Goal: Task Accomplishment & Management: Use online tool/utility

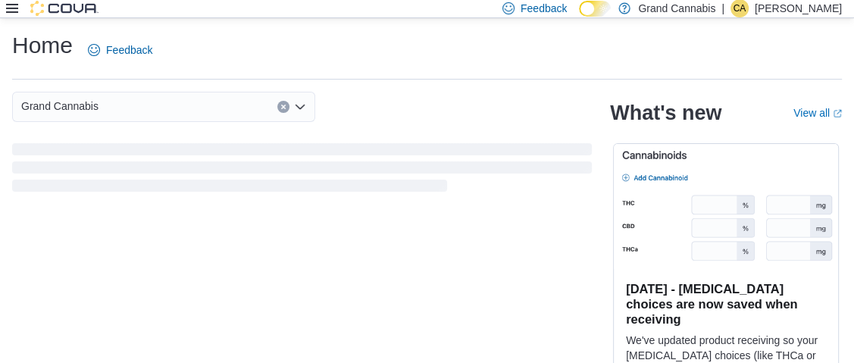
click at [11, 6] on icon at bounding box center [12, 8] width 12 height 12
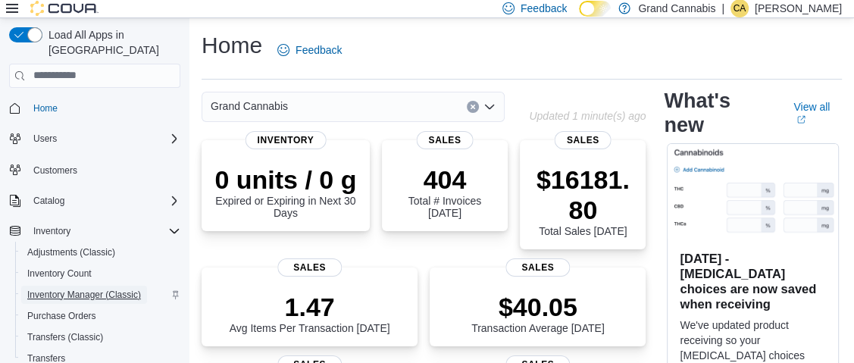
click at [63, 289] on span "Inventory Manager (Classic)" at bounding box center [84, 295] width 114 height 12
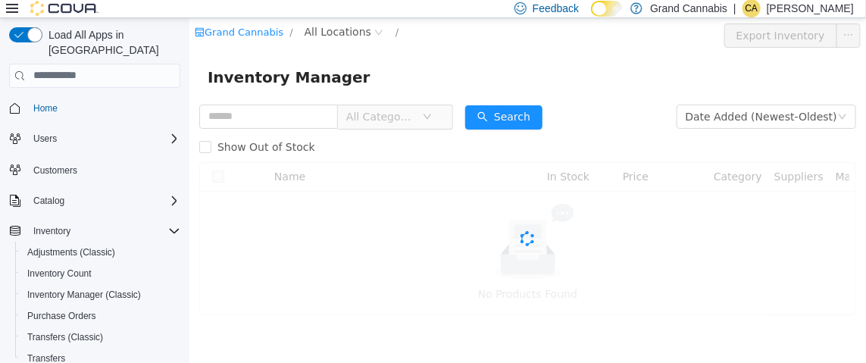
click at [13, 7] on icon at bounding box center [12, 8] width 12 height 12
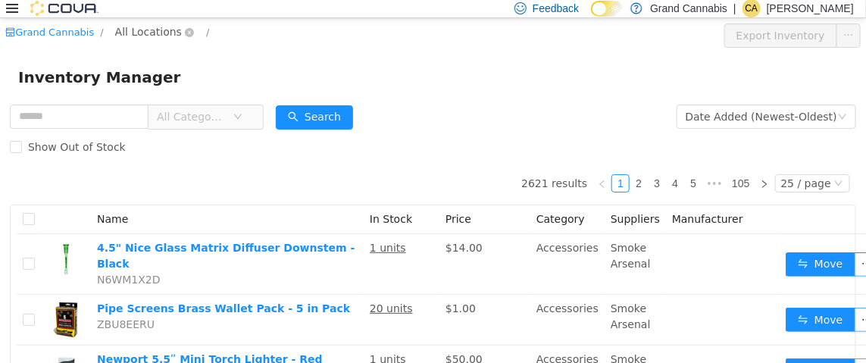
click at [152, 31] on span "All Locations" at bounding box center [148, 31] width 67 height 17
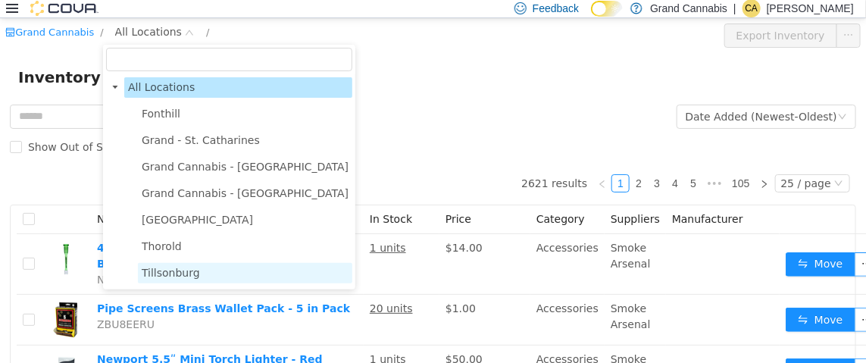
click at [176, 271] on span "Tillsonburg" at bounding box center [171, 272] width 58 height 12
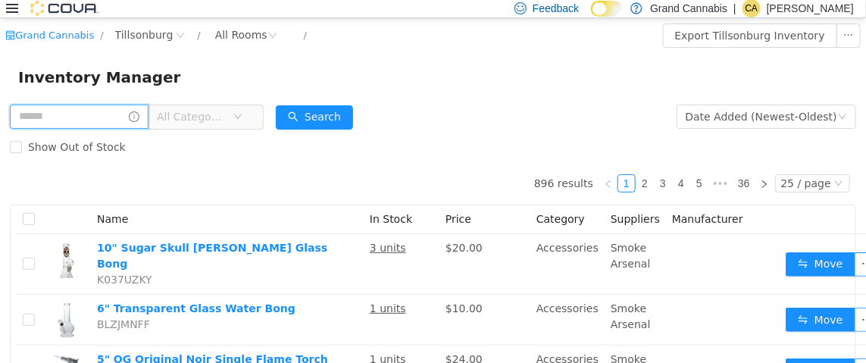
click at [77, 118] on input "text" at bounding box center [79, 116] width 139 height 24
type input "*********"
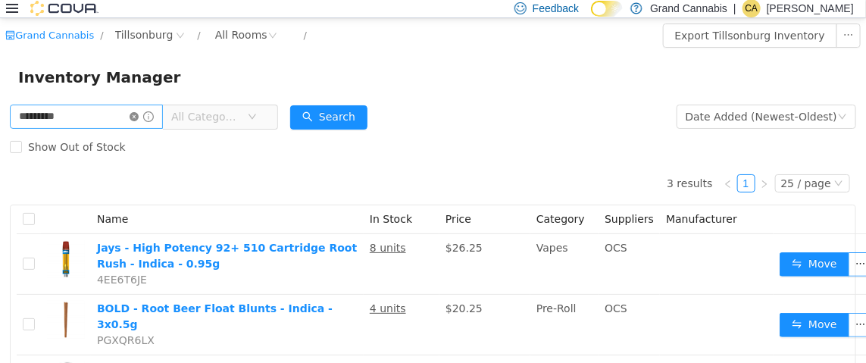
click at [139, 117] on icon "icon: close-circle" at bounding box center [134, 115] width 9 height 9
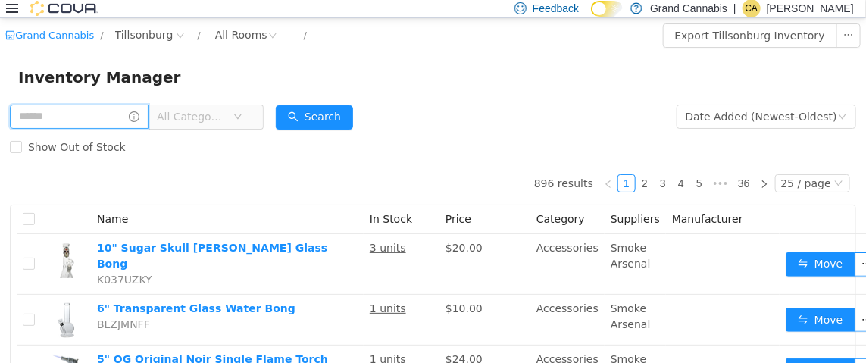
click at [105, 111] on input "text" at bounding box center [79, 116] width 139 height 24
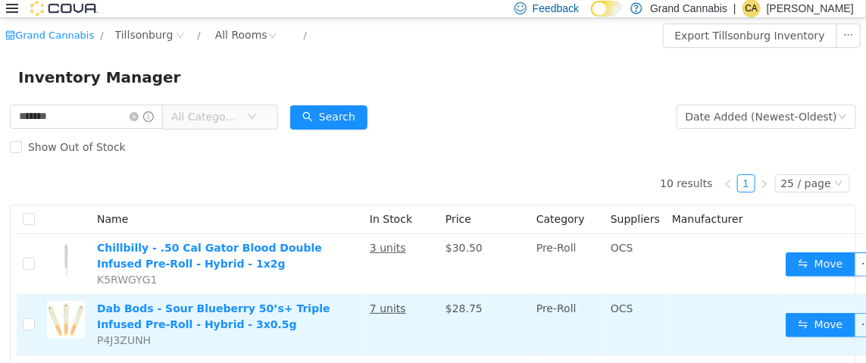
click at [612, 304] on span "OCS" at bounding box center [621, 307] width 23 height 12
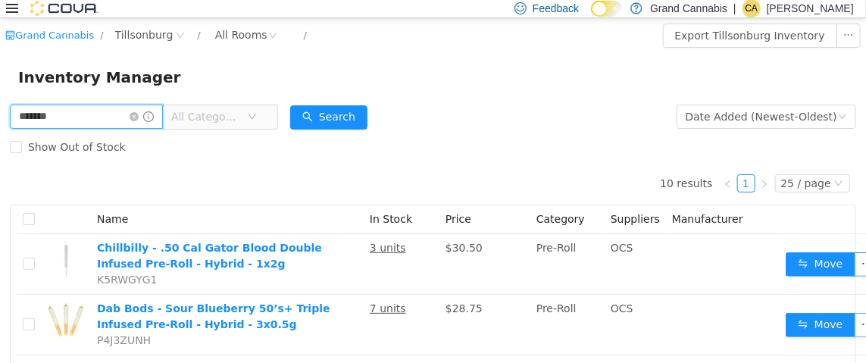
drag, startPoint x: 84, startPoint y: 108, endPoint x: 0, endPoint y: 114, distance: 84.3
type input "******"
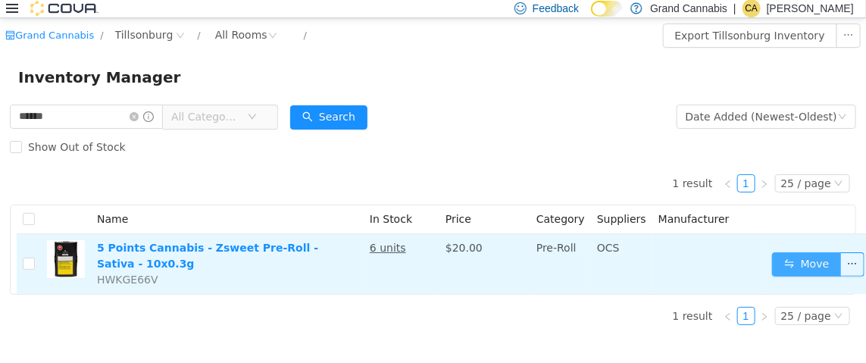
click at [782, 261] on button "Move" at bounding box center [807, 263] width 70 height 24
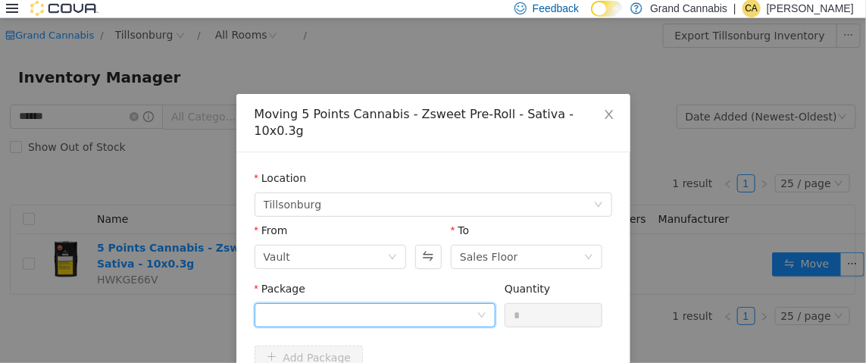
click at [304, 303] on div at bounding box center [370, 314] width 213 height 23
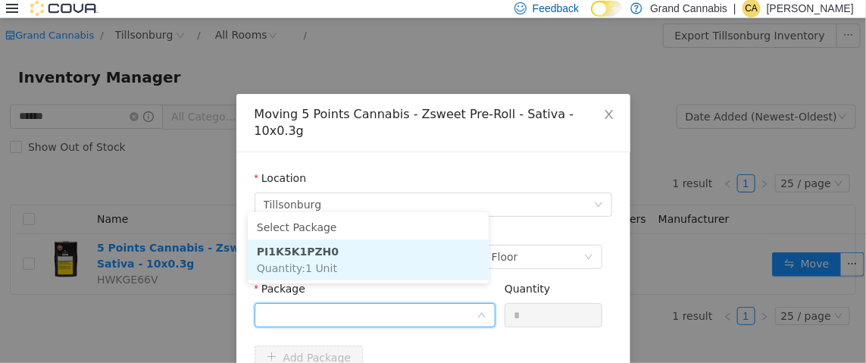
drag, startPoint x: 325, startPoint y: 256, endPoint x: 339, endPoint y: 256, distance: 13.6
click at [323, 256] on li "PI1K5K1PZH0 Quantity : 1 Unit" at bounding box center [368, 259] width 241 height 41
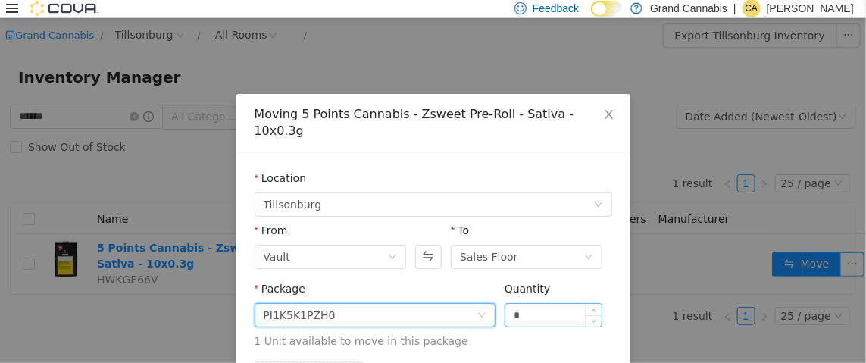
click at [529, 303] on input "*" at bounding box center [553, 314] width 97 height 23
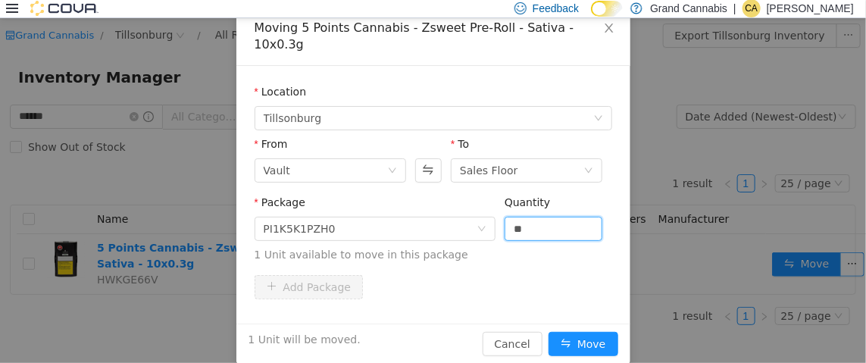
scroll to position [87, 0]
type input "*"
click at [586, 330] on button "Move" at bounding box center [583, 342] width 70 height 24
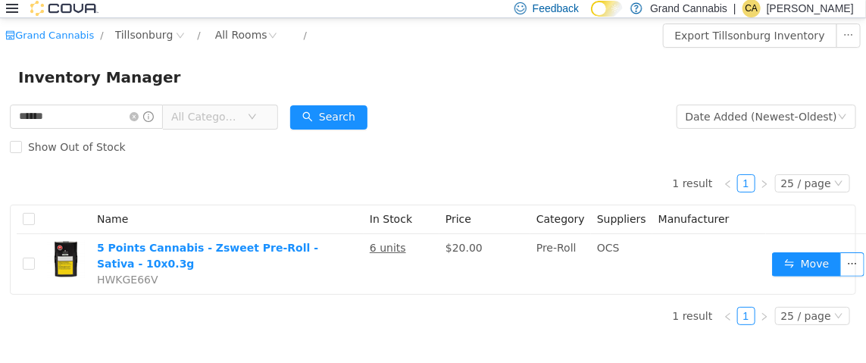
click at [207, 114] on span "All Categories" at bounding box center [205, 115] width 69 height 15
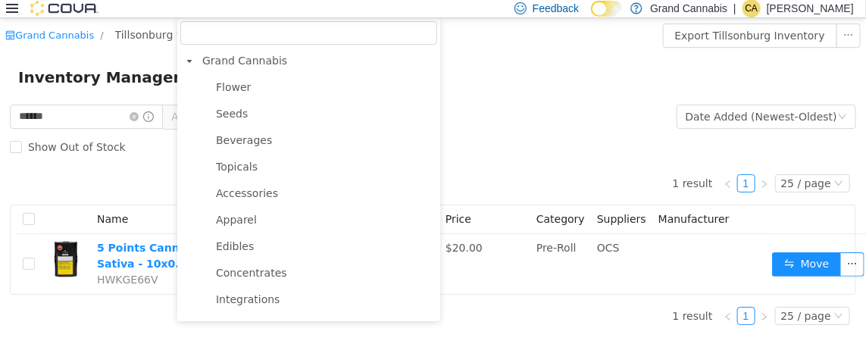
click at [131, 173] on div "1 result 1 25 / page Name In Stock Price Category Suppliers Manufacturer 5 Poin…" at bounding box center [433, 227] width 846 height 133
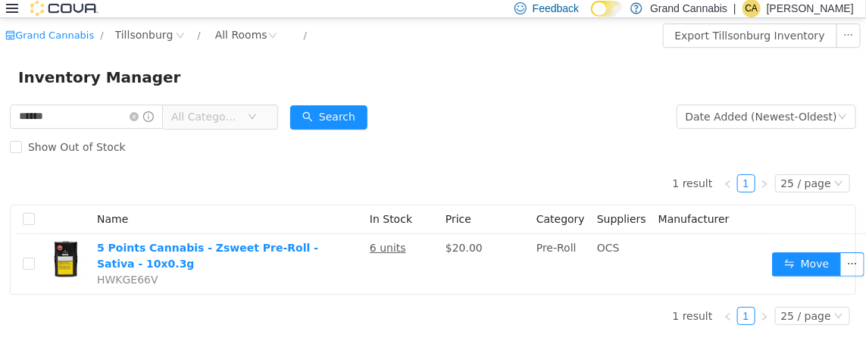
click at [219, 121] on span "All Categories" at bounding box center [205, 115] width 69 height 15
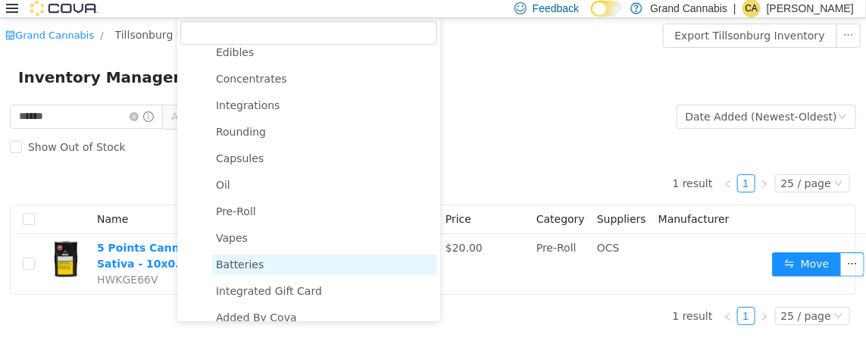
scroll to position [227, 0]
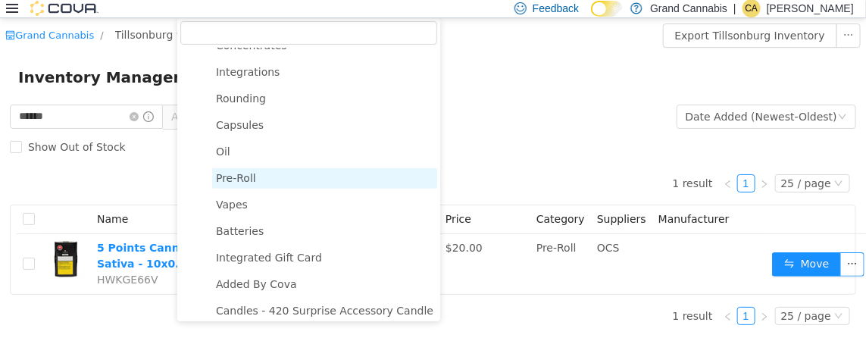
click at [255, 186] on span "Pre-Roll" at bounding box center [324, 177] width 225 height 20
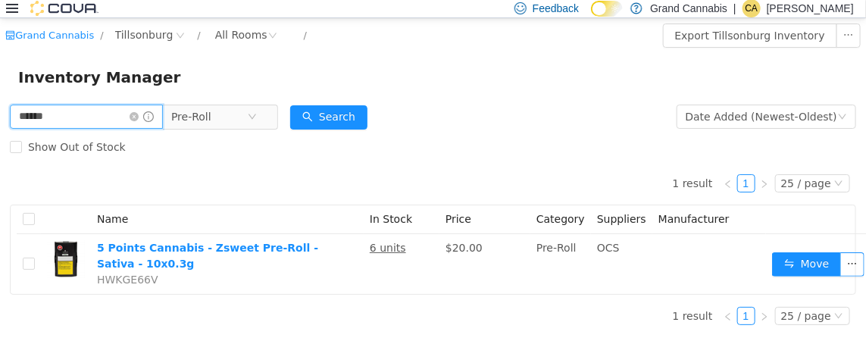
drag, startPoint x: 10, startPoint y: 118, endPoint x: 0, endPoint y: 116, distance: 10.1
click at [0, 116] on div "****** Pre-Roll Date Added (Newest-Oldest) Search Show Out of Stock 1 result 1 …" at bounding box center [433, 219] width 866 height 236
type input "**********"
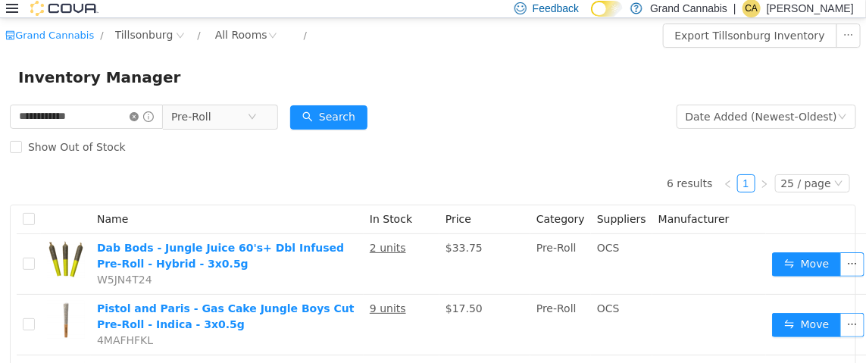
click at [139, 119] on icon "icon: close-circle" at bounding box center [134, 115] width 9 height 9
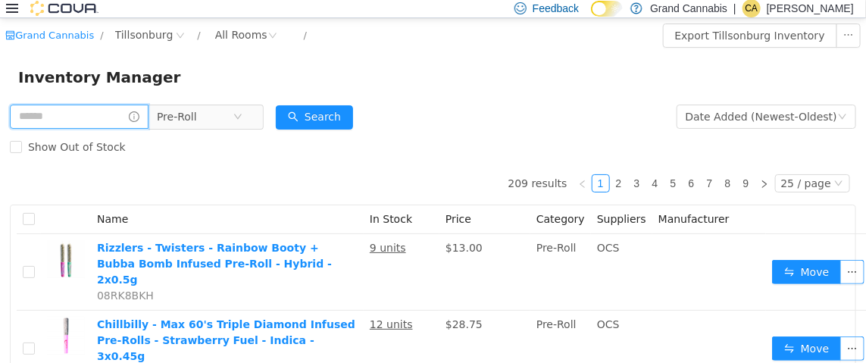
click at [72, 110] on input "text" at bounding box center [79, 116] width 139 height 24
type input "**********"
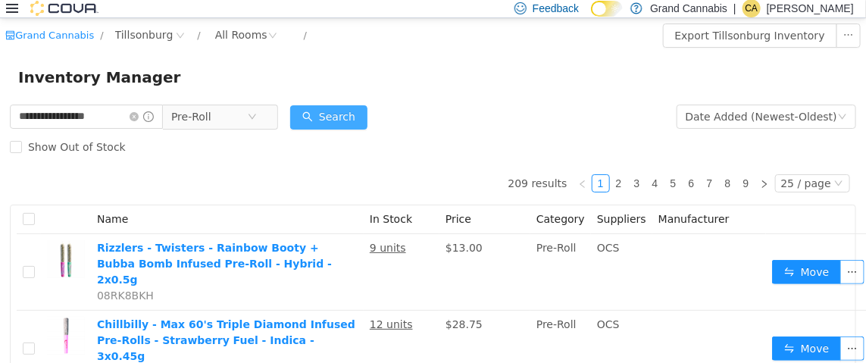
click at [339, 114] on button "Search" at bounding box center [328, 117] width 77 height 24
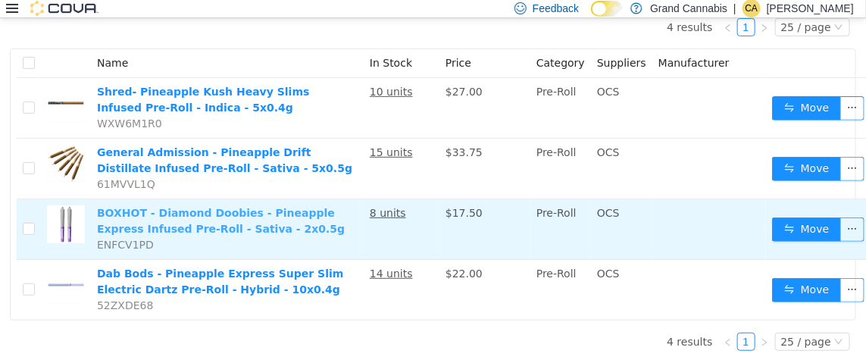
scroll to position [167, 0]
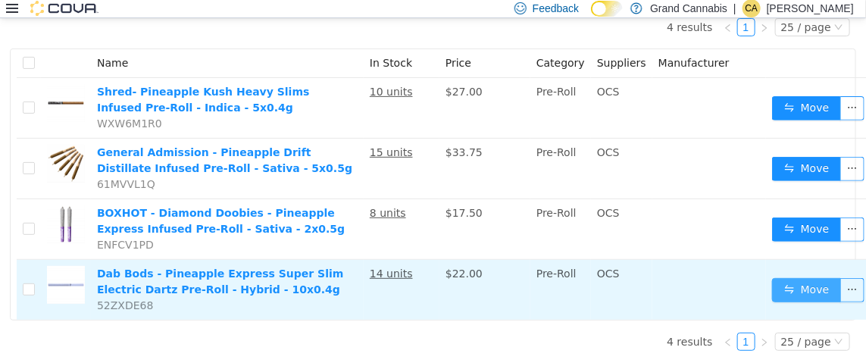
click at [795, 277] on button "Move" at bounding box center [807, 289] width 70 height 24
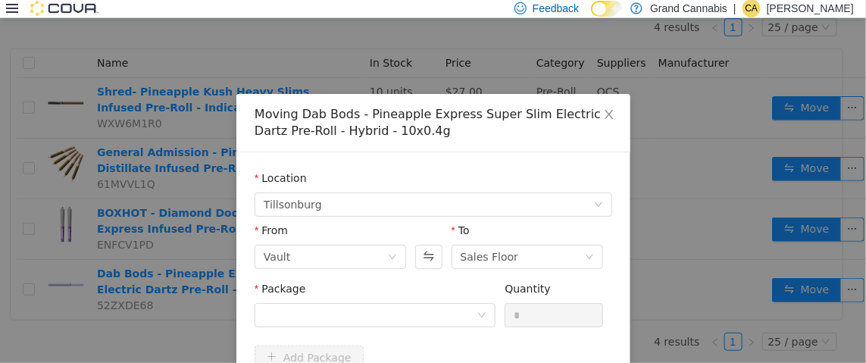
scroll to position [155, 0]
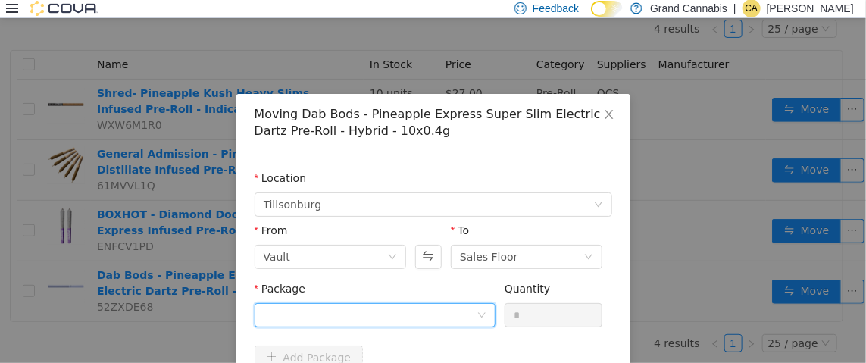
click at [296, 313] on div at bounding box center [370, 314] width 213 height 23
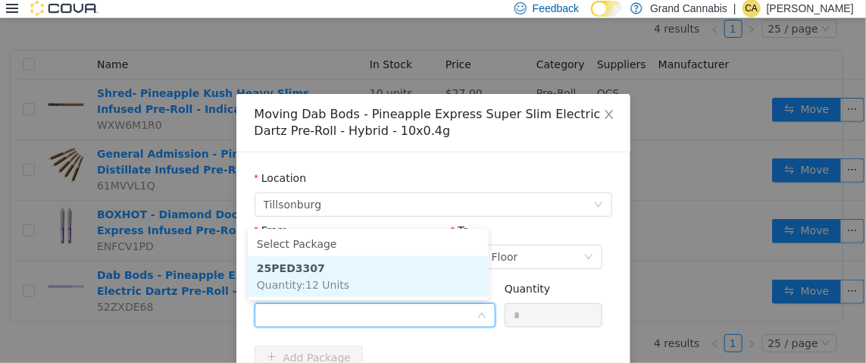
click at [317, 282] on span "Quantity : 12 Units" at bounding box center [303, 284] width 92 height 12
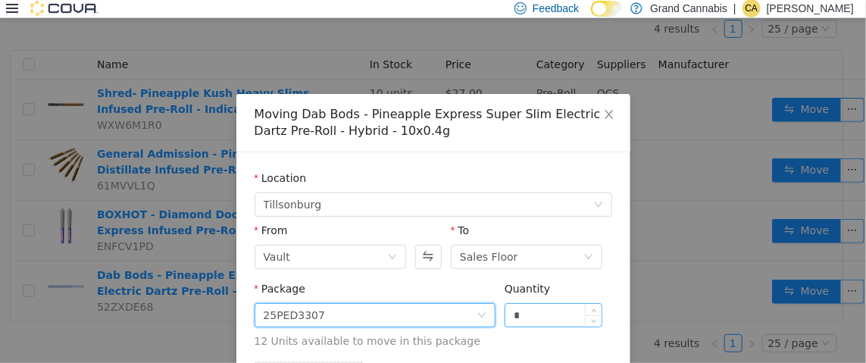
click at [566, 306] on input "*" at bounding box center [553, 314] width 97 height 23
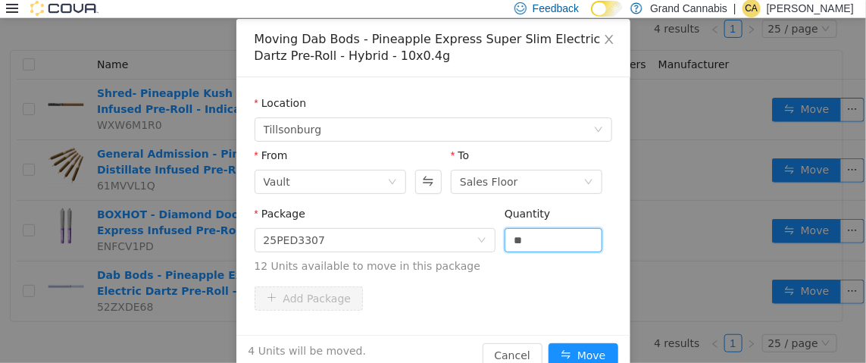
scroll to position [104, 0]
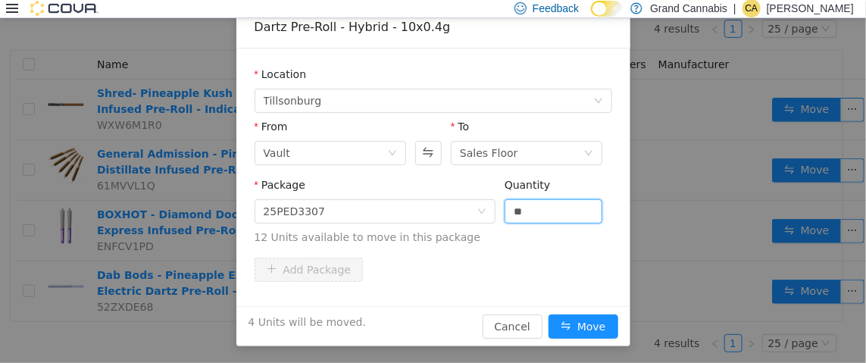
type input "*"
click at [593, 311] on div "4 Units will be moved. Cancel Move" at bounding box center [433, 325] width 394 height 40
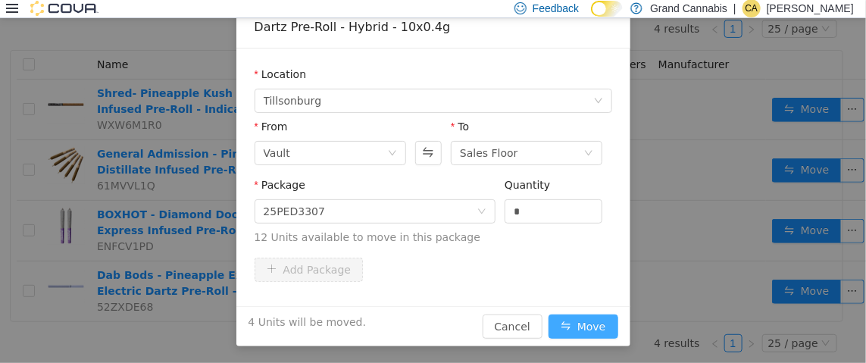
click at [592, 324] on button "Move" at bounding box center [583, 326] width 70 height 24
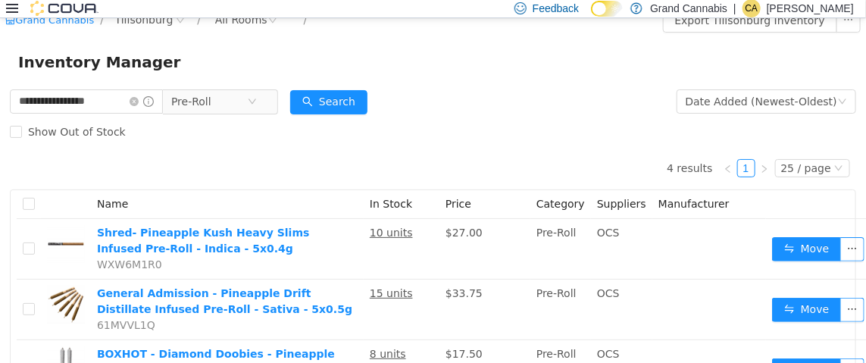
scroll to position [0, 0]
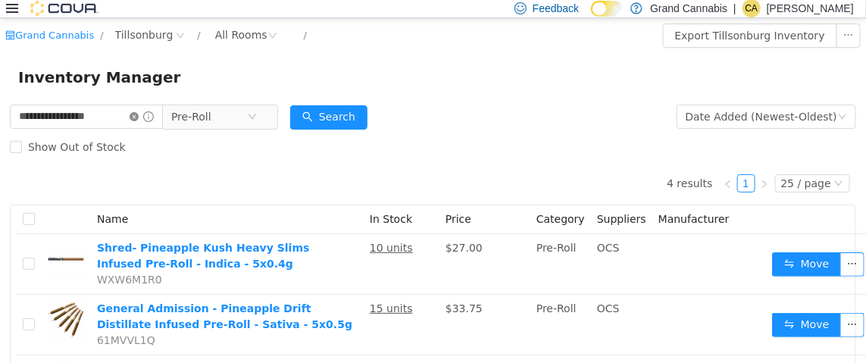
click at [139, 113] on icon "icon: close-circle" at bounding box center [134, 115] width 9 height 9
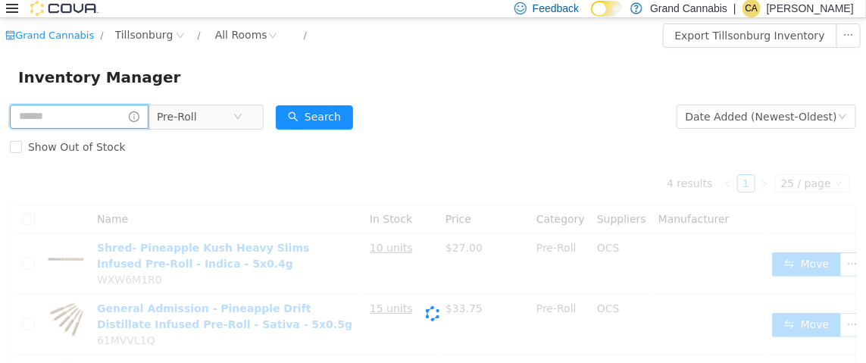
click at [111, 117] on input "text" at bounding box center [79, 116] width 139 height 24
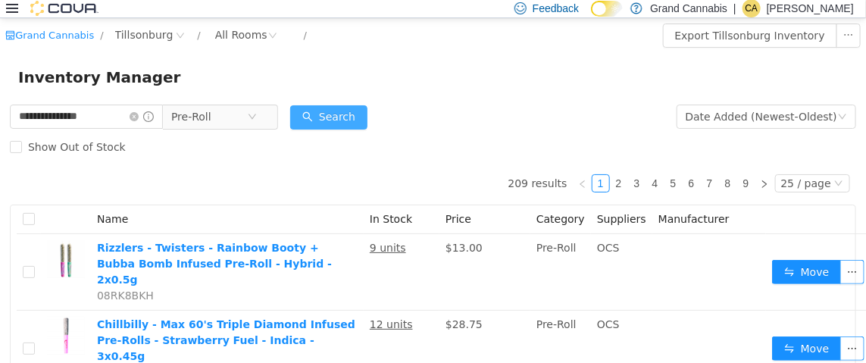
click at [333, 115] on button "Search" at bounding box center [328, 117] width 77 height 24
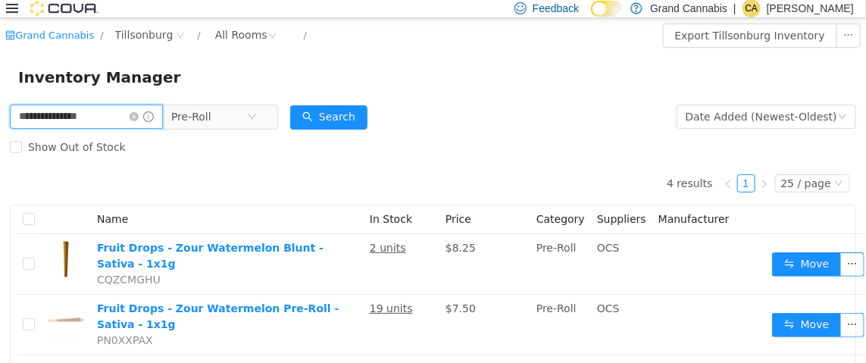
drag, startPoint x: 103, startPoint y: 119, endPoint x: 3, endPoint y: 120, distance: 100.0
click at [1, 121] on div "**********" at bounding box center [433, 317] width 866 height 433
type input "**********"
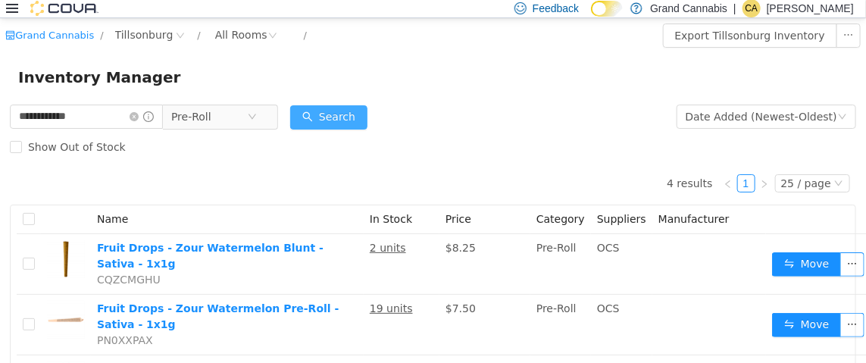
click at [339, 105] on button "Search" at bounding box center [328, 117] width 77 height 24
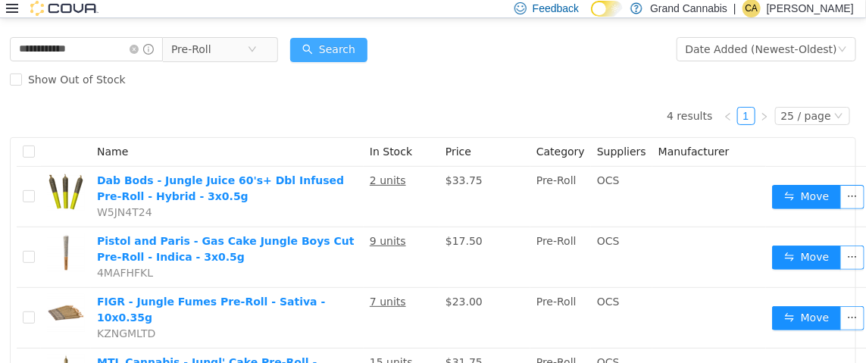
scroll to position [148, 0]
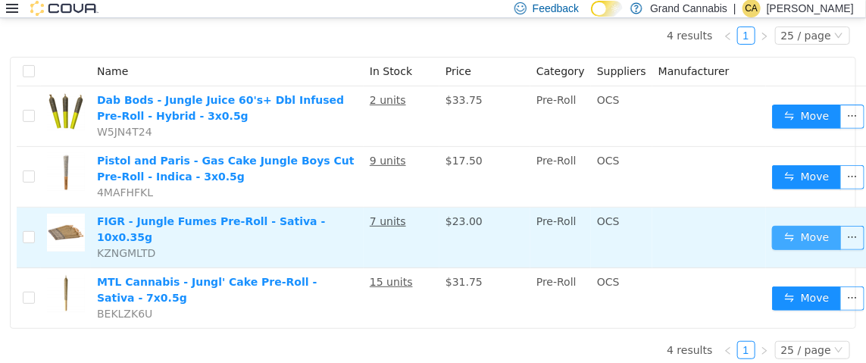
click at [803, 233] on button "Move" at bounding box center [807, 237] width 70 height 24
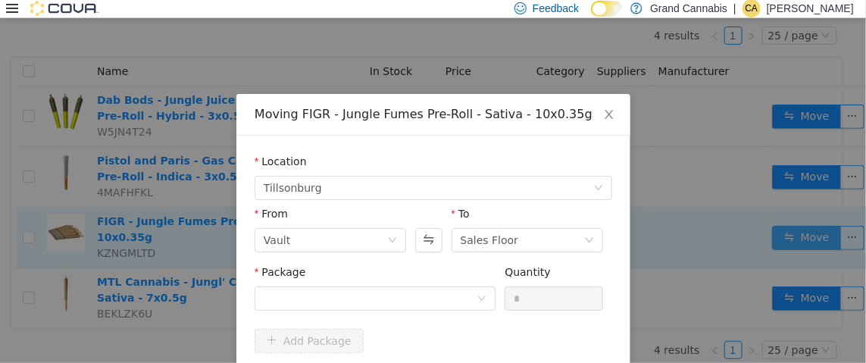
scroll to position [135, 0]
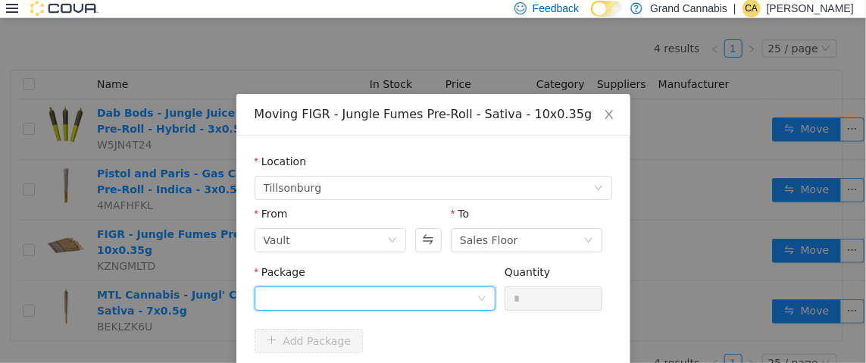
click at [305, 294] on div at bounding box center [370, 297] width 213 height 23
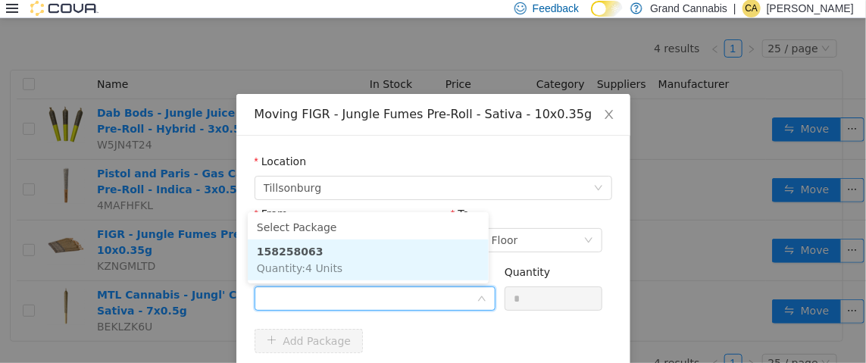
click at [373, 256] on li "158258063 Quantity : 4 Units" at bounding box center [368, 259] width 241 height 41
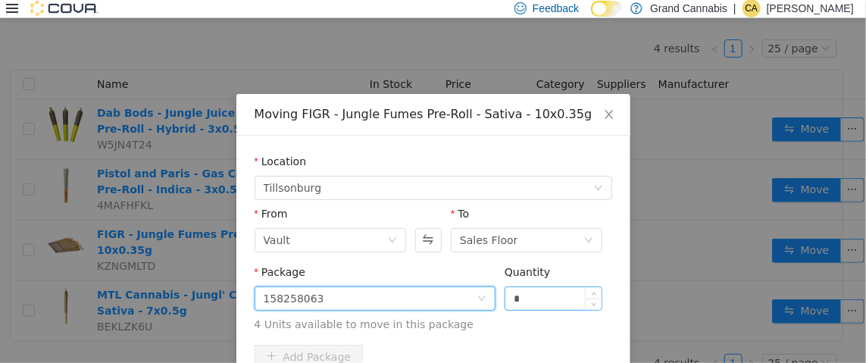
click at [558, 304] on input "*" at bounding box center [553, 297] width 97 height 23
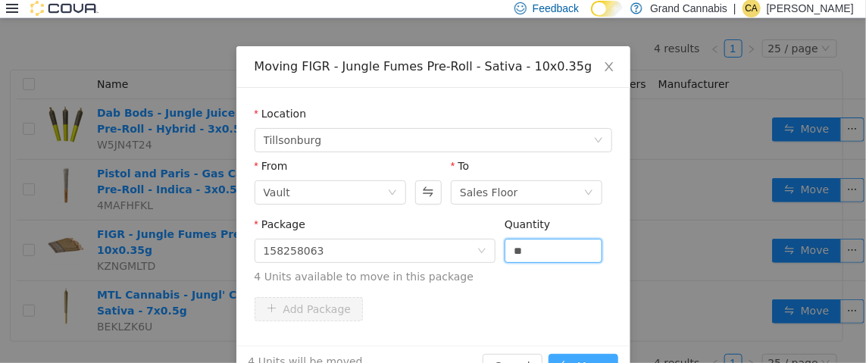
scroll to position [87, 0]
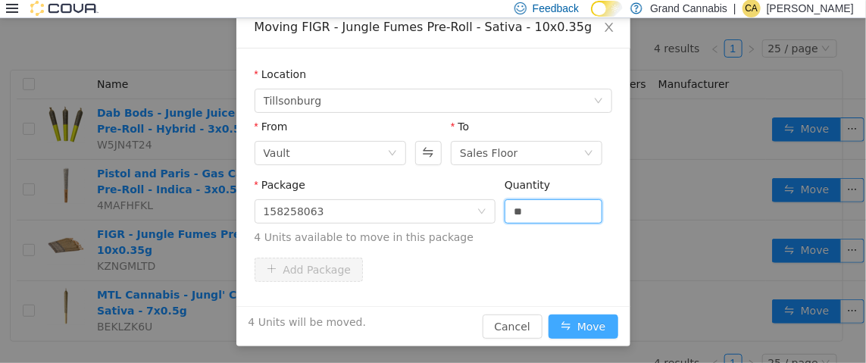
type input "*"
click at [589, 315] on button "Move" at bounding box center [583, 326] width 70 height 24
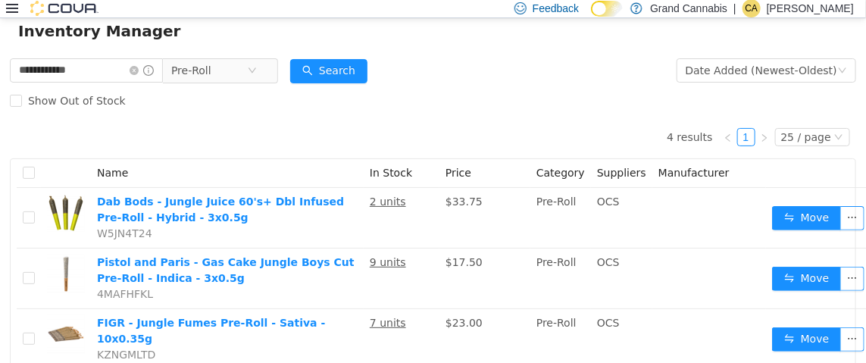
scroll to position [0, 0]
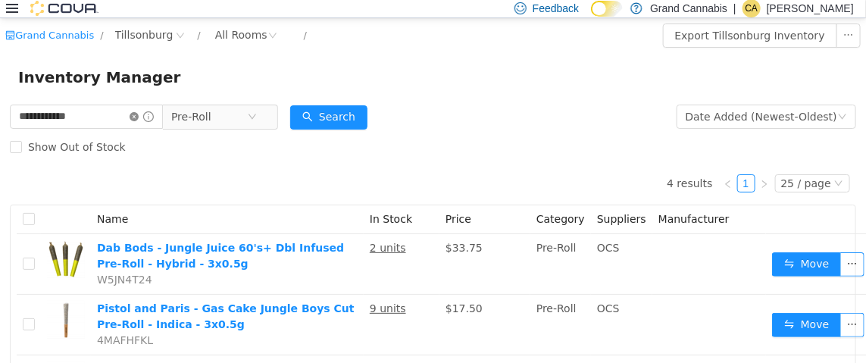
click at [139, 116] on icon "icon: close-circle" at bounding box center [134, 115] width 9 height 9
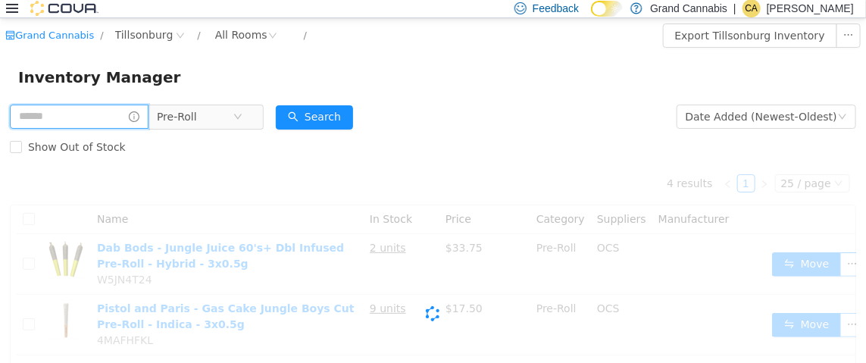
drag, startPoint x: 74, startPoint y: 114, endPoint x: 90, endPoint y: 117, distance: 16.1
click at [74, 114] on input "text" at bounding box center [79, 116] width 139 height 24
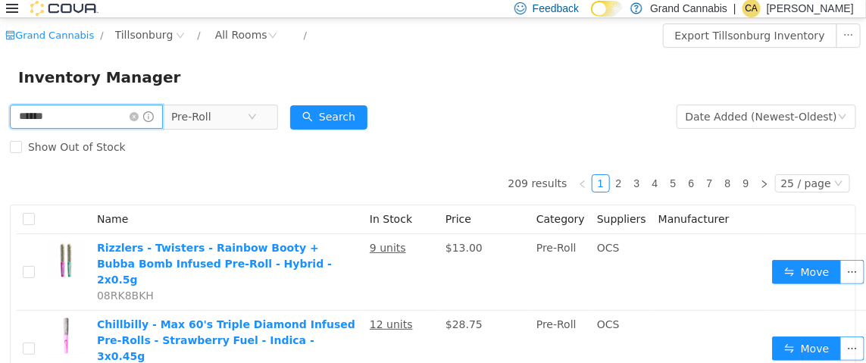
type input "**********"
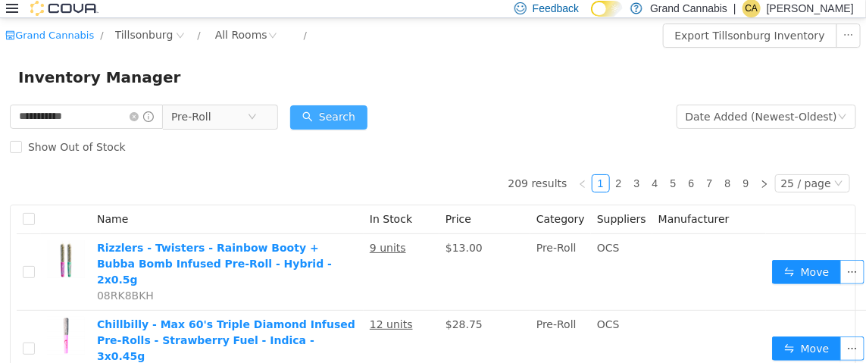
click at [349, 117] on button "Search" at bounding box center [328, 117] width 77 height 24
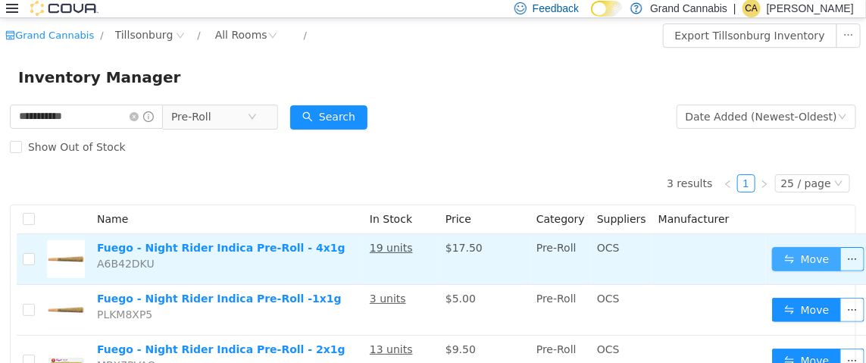
click at [796, 258] on button "Move" at bounding box center [807, 258] width 70 height 24
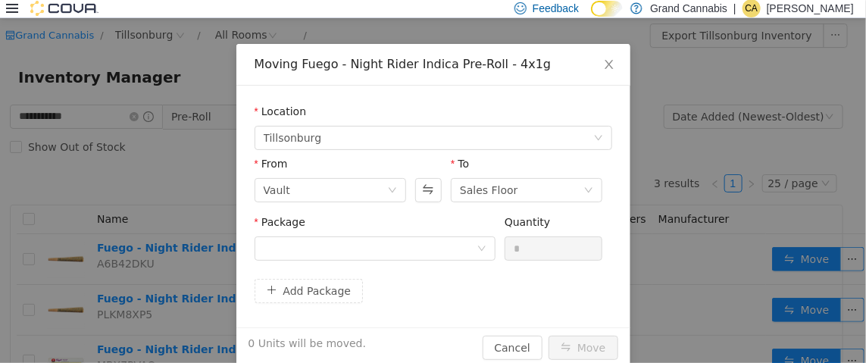
scroll to position [71, 0]
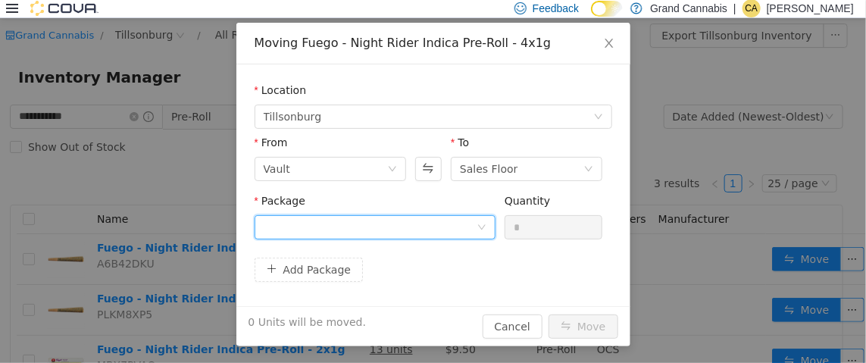
click at [321, 230] on div at bounding box center [370, 226] width 213 height 23
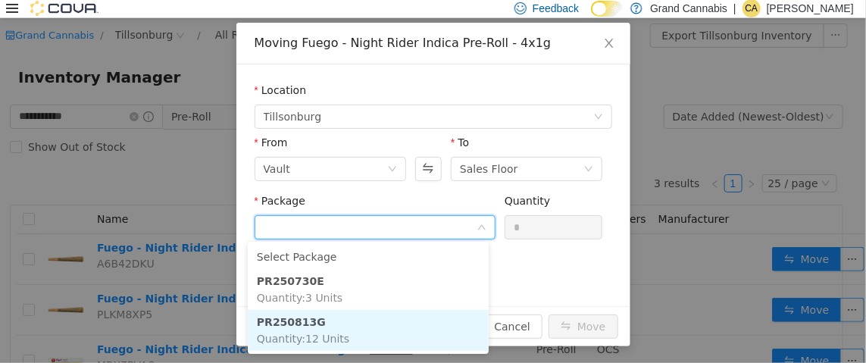
click at [346, 327] on li "PR250813G Quantity : 12 Units" at bounding box center [368, 329] width 241 height 41
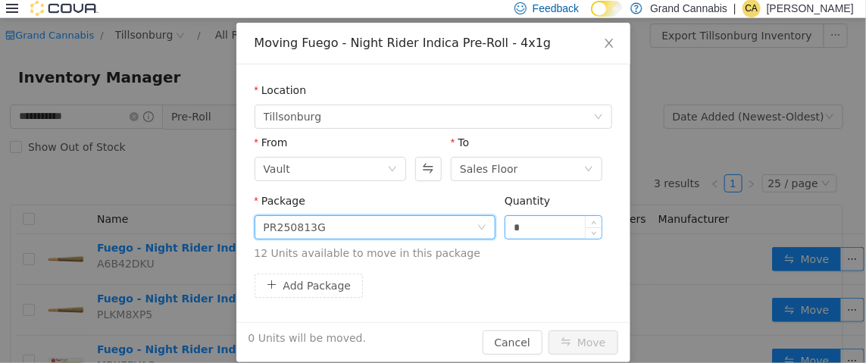
click at [540, 230] on input "*" at bounding box center [553, 226] width 97 height 23
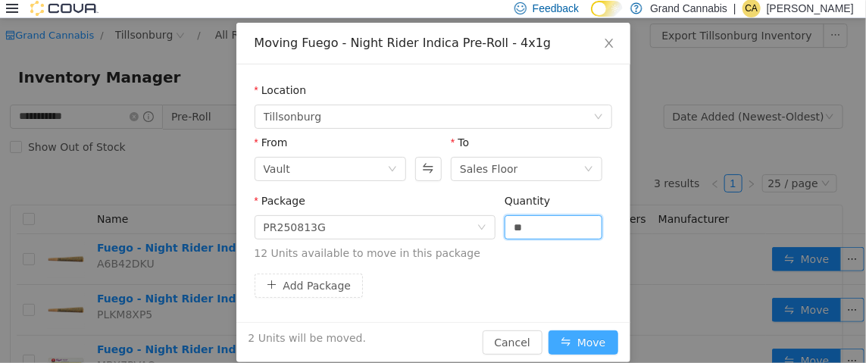
type input "*"
click at [596, 339] on button "Move" at bounding box center [583, 341] width 70 height 24
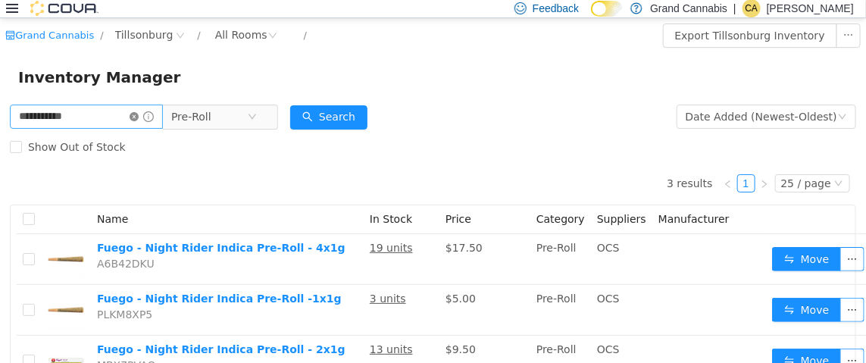
click at [139, 114] on icon "icon: close-circle" at bounding box center [134, 115] width 9 height 9
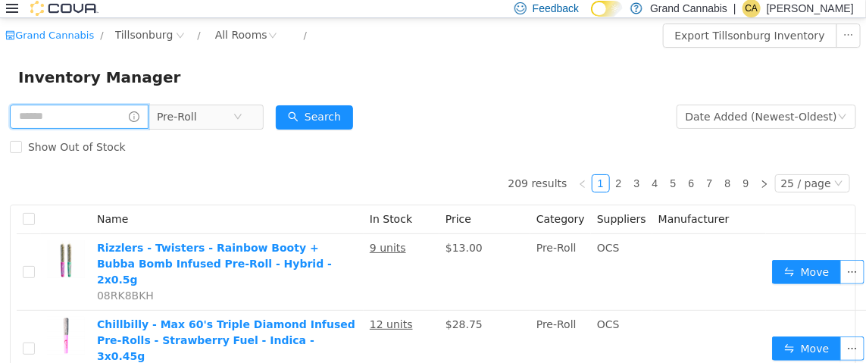
click at [128, 116] on input "text" at bounding box center [79, 116] width 139 height 24
type input "**********"
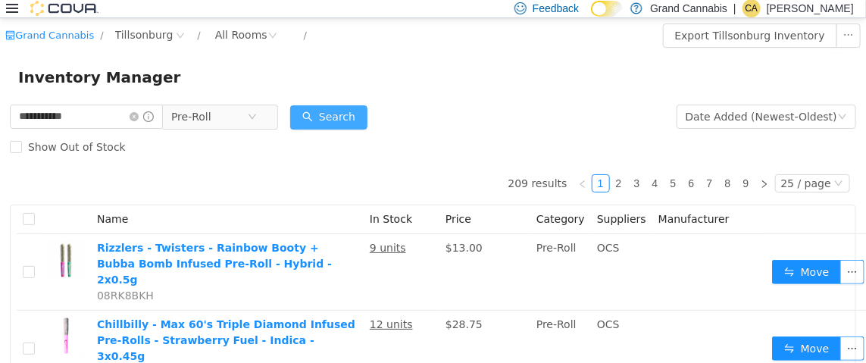
drag, startPoint x: 318, startPoint y: 117, endPoint x: 299, endPoint y: 132, distance: 24.2
click at [317, 117] on button "Search" at bounding box center [328, 117] width 77 height 24
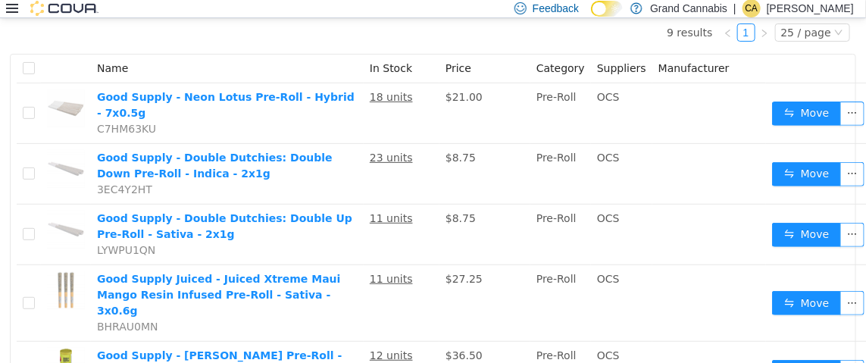
scroll to position [378, 0]
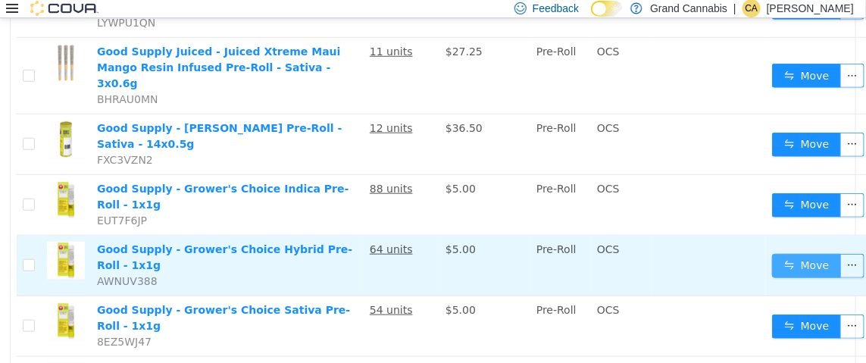
click at [792, 253] on button "Move" at bounding box center [807, 265] width 70 height 24
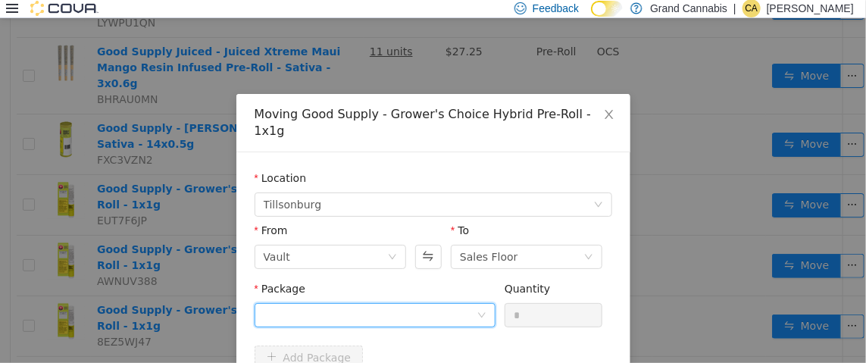
click at [307, 304] on div at bounding box center [370, 314] width 213 height 23
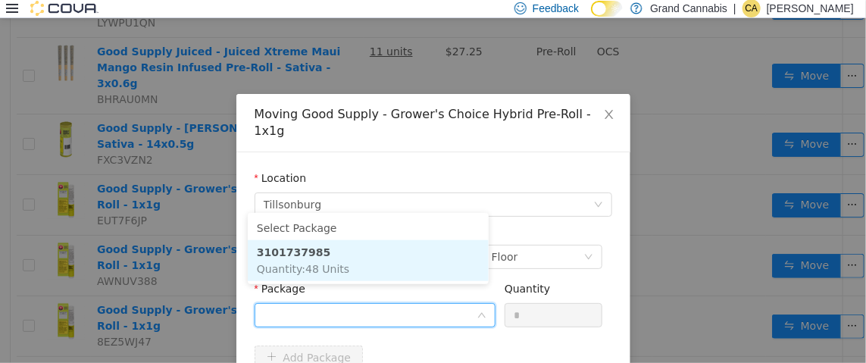
click at [314, 262] on span "Quantity : 48 Units" at bounding box center [303, 268] width 92 height 12
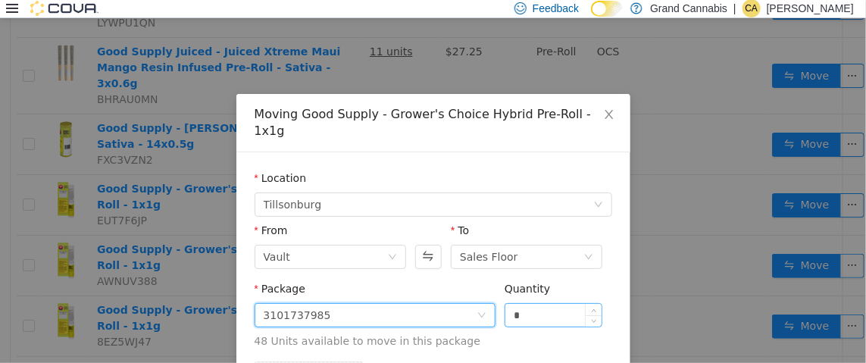
click at [538, 303] on input "*" at bounding box center [553, 314] width 97 height 23
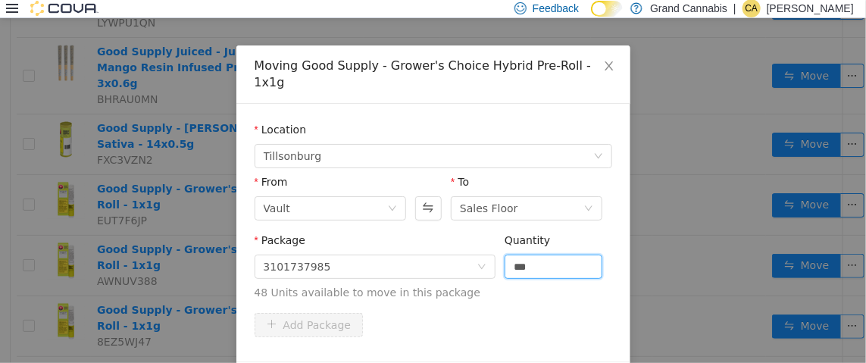
scroll to position [87, 0]
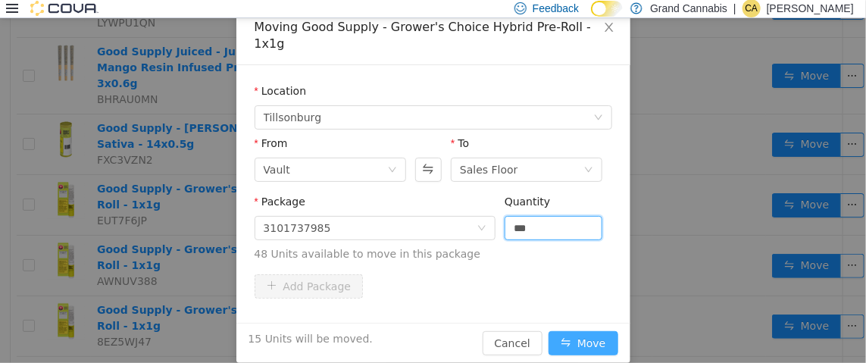
type input "**"
click at [595, 330] on button "Move" at bounding box center [583, 342] width 70 height 24
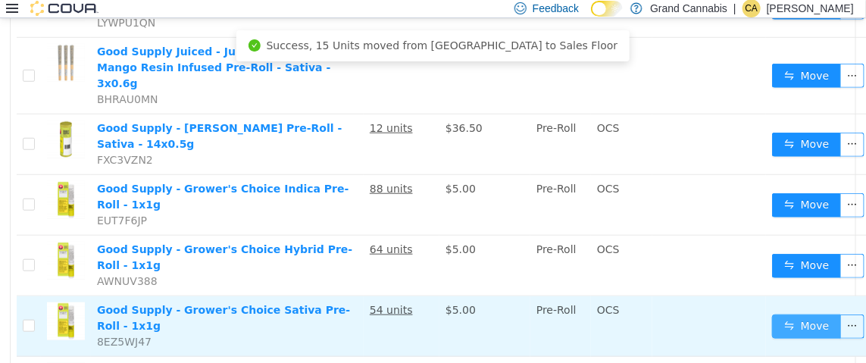
click at [792, 314] on button "Move" at bounding box center [807, 326] width 70 height 24
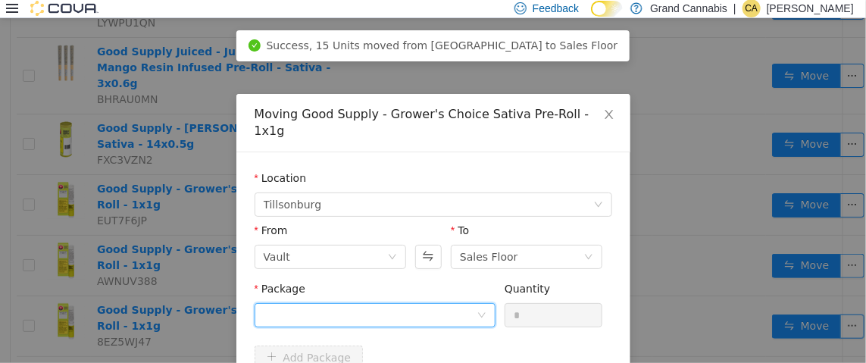
click at [327, 303] on div at bounding box center [370, 314] width 213 height 23
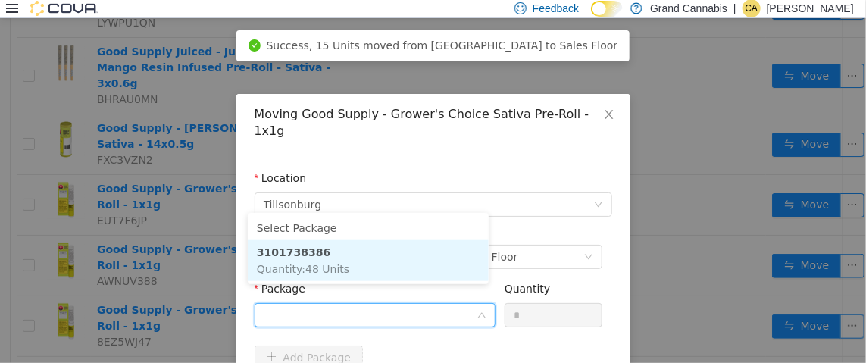
click at [322, 267] on span "Quantity : 48 Units" at bounding box center [303, 268] width 92 height 12
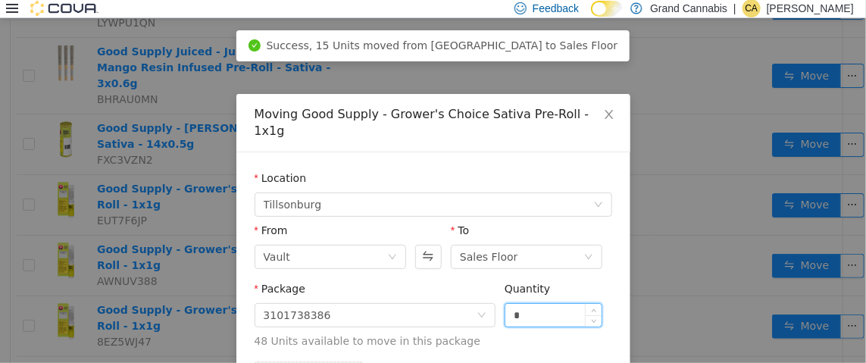
click at [517, 303] on input "*" at bounding box center [553, 314] width 97 height 23
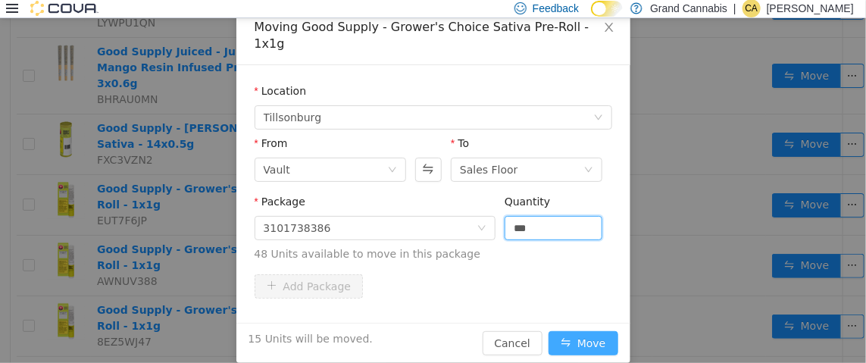
type input "**"
click at [568, 330] on button "Move" at bounding box center [583, 342] width 70 height 24
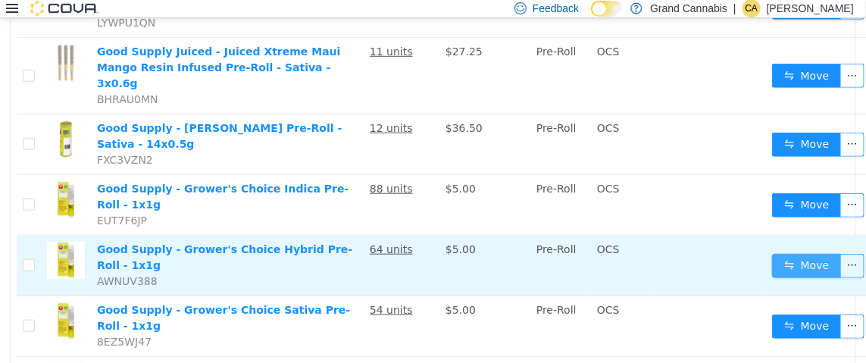
click at [784, 253] on button "Move" at bounding box center [807, 265] width 70 height 24
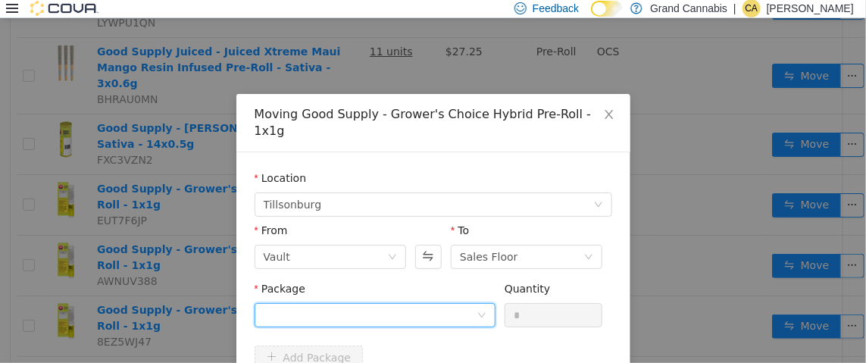
click at [267, 303] on div at bounding box center [370, 314] width 213 height 23
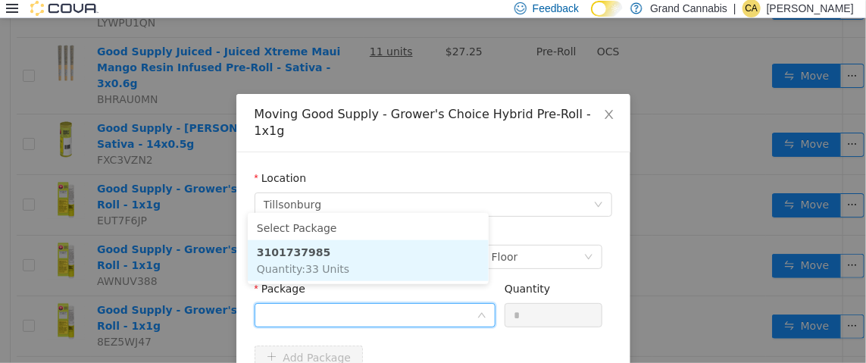
click at [326, 254] on li "3101737985 Quantity : 33 Units" at bounding box center [368, 259] width 241 height 41
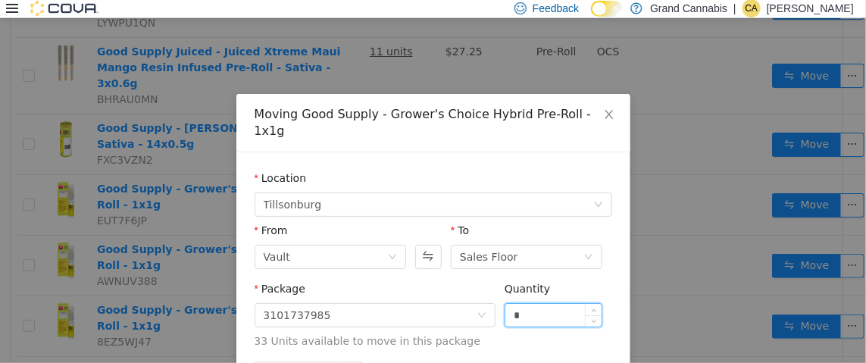
click at [567, 303] on input "*" at bounding box center [553, 314] width 97 height 23
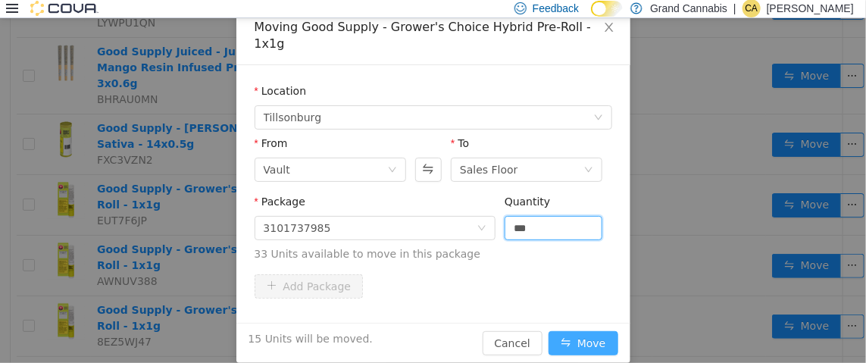
type input "**"
click at [585, 330] on button "Move" at bounding box center [583, 342] width 70 height 24
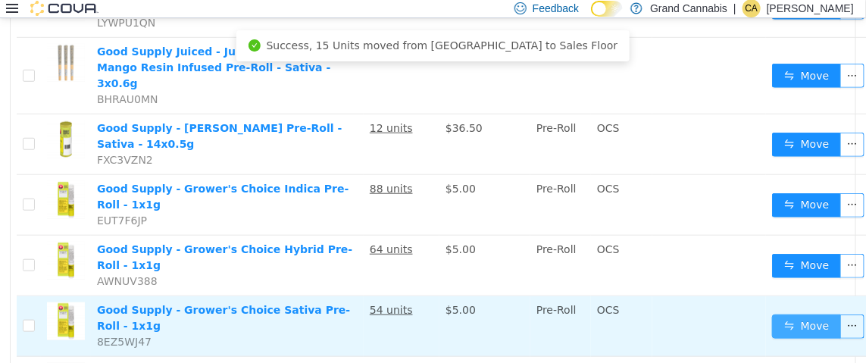
click at [787, 314] on button "Move" at bounding box center [807, 326] width 70 height 24
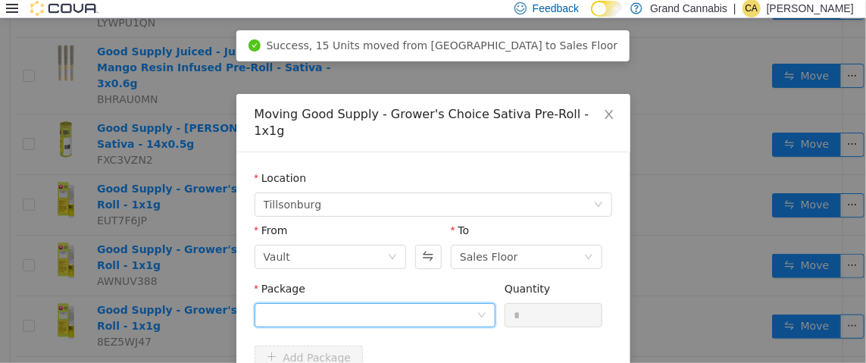
click at [315, 303] on div at bounding box center [370, 314] width 213 height 23
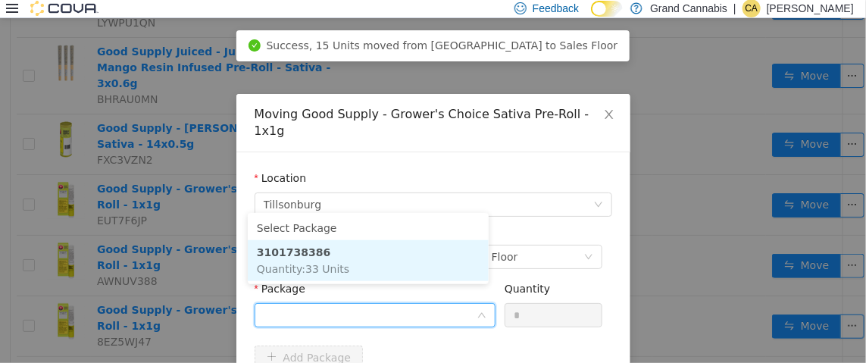
click at [316, 258] on li "3101738386 Quantity : 33 Units" at bounding box center [368, 259] width 241 height 41
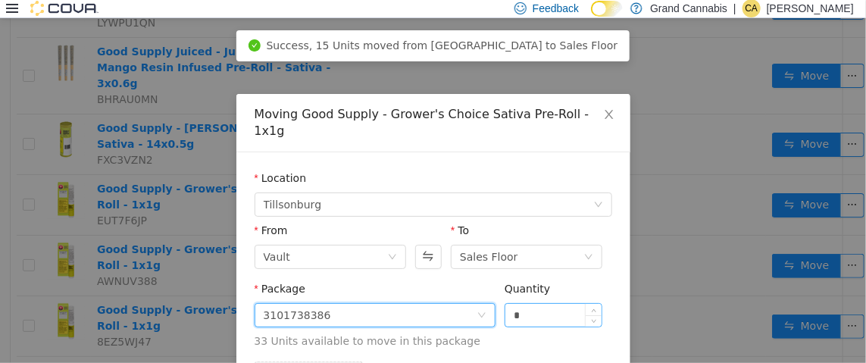
click at [515, 303] on input "*" at bounding box center [553, 314] width 97 height 23
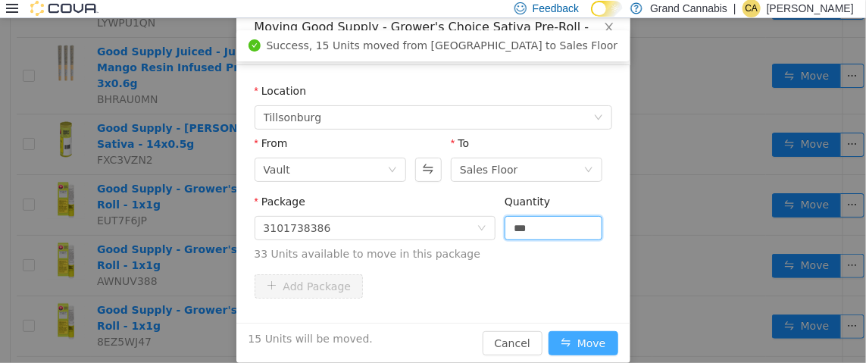
type input "**"
click at [563, 330] on button "Move" at bounding box center [583, 342] width 70 height 24
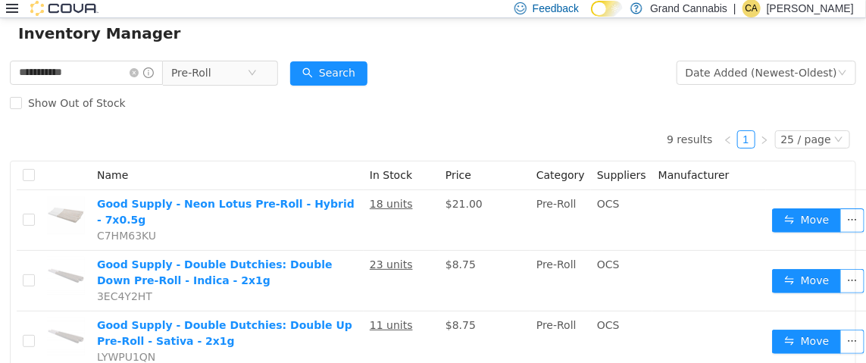
scroll to position [0, 0]
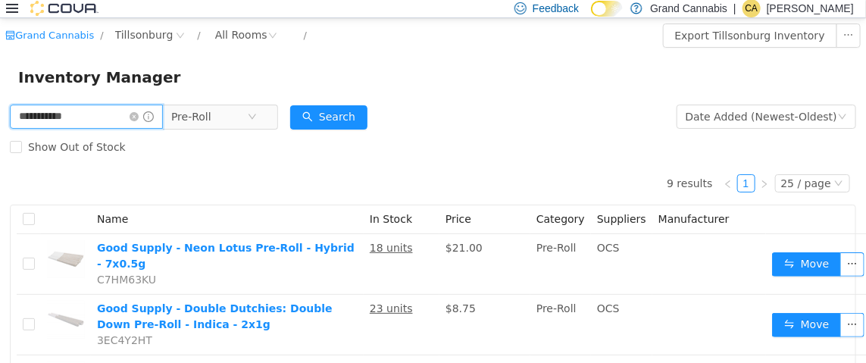
drag, startPoint x: 90, startPoint y: 114, endPoint x: 0, endPoint y: 105, distance: 90.7
type input "******"
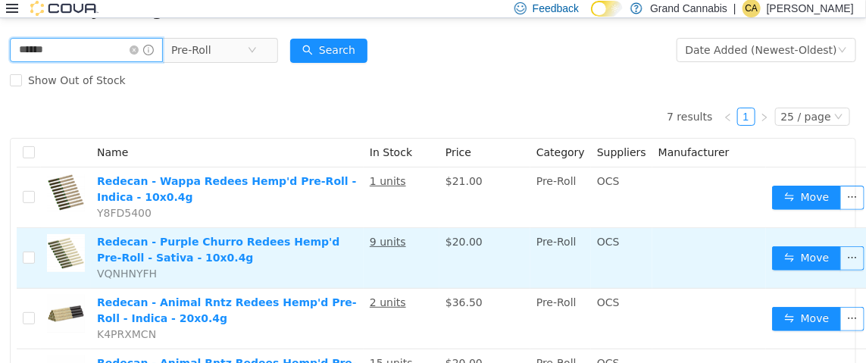
scroll to position [151, 0]
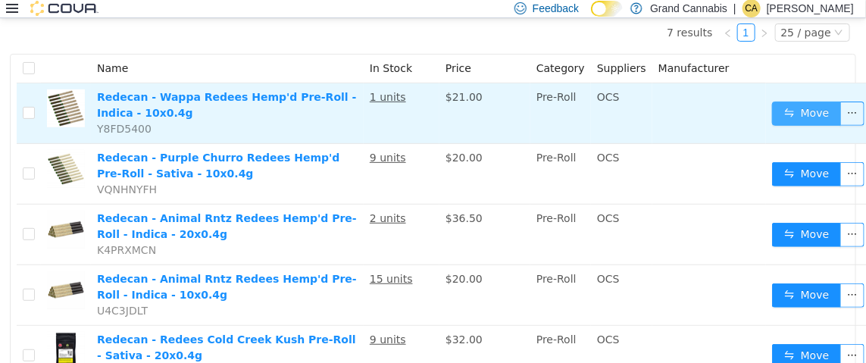
click at [818, 108] on button "Move" at bounding box center [807, 113] width 70 height 24
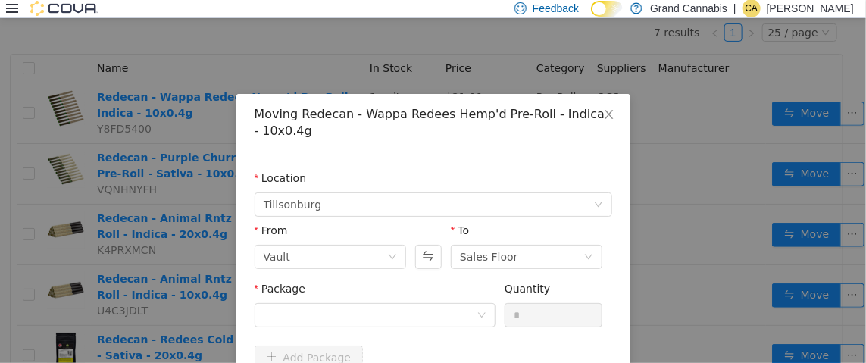
click at [329, 287] on div "Package" at bounding box center [374, 291] width 241 height 22
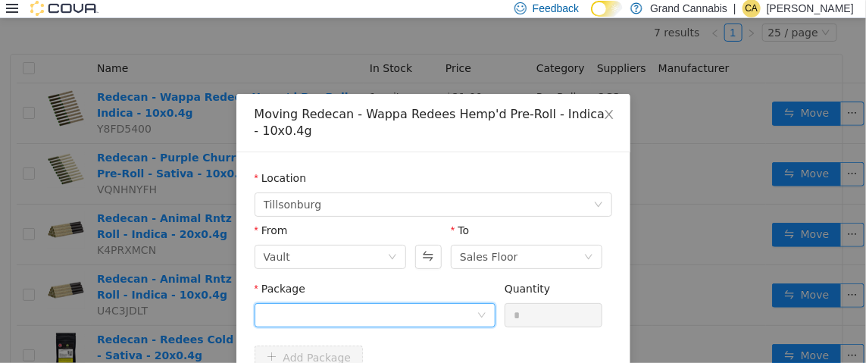
click at [328, 313] on div at bounding box center [370, 314] width 213 height 23
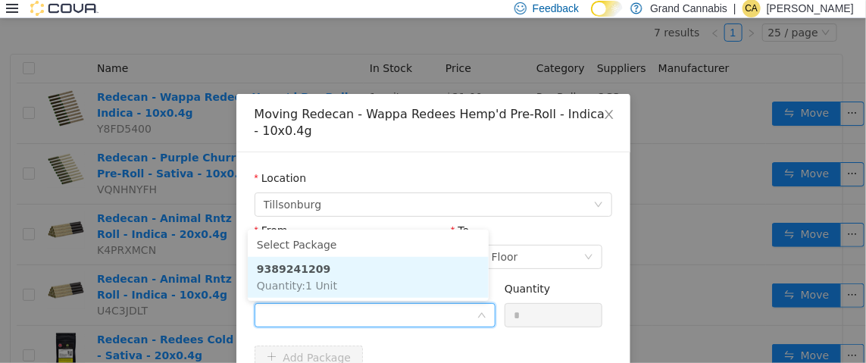
click at [346, 271] on li "9389241209 Quantity : 1 Unit" at bounding box center [368, 276] width 241 height 41
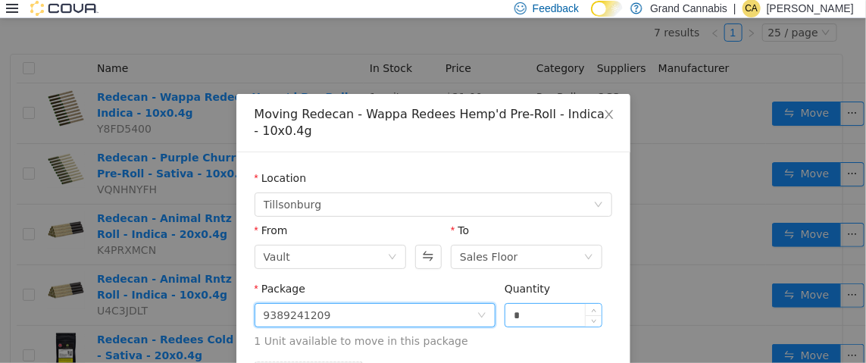
click at [532, 313] on input "*" at bounding box center [553, 314] width 97 height 23
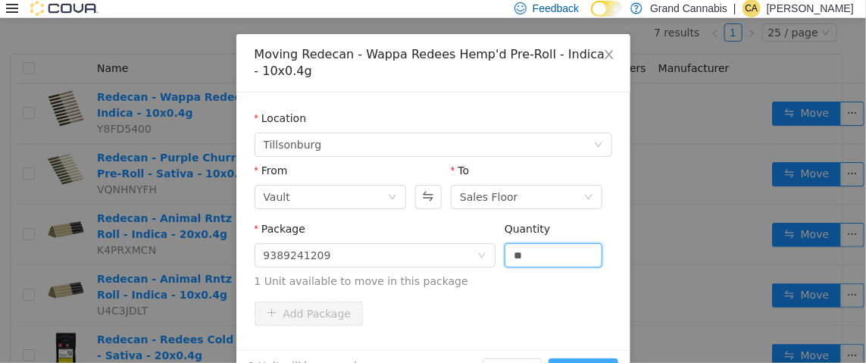
scroll to position [104, 0]
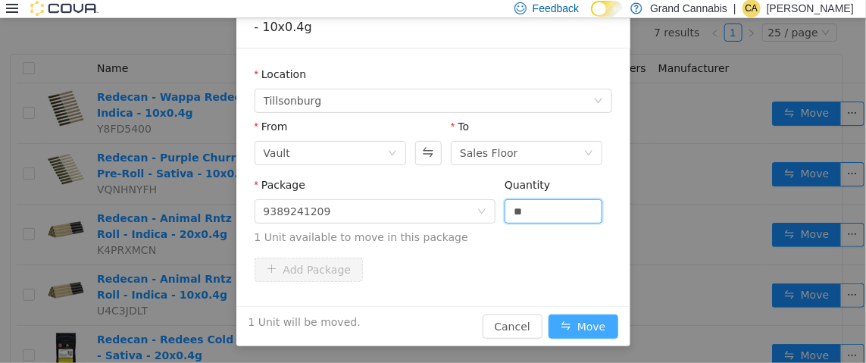
type input "*"
click at [592, 328] on button "Move" at bounding box center [583, 326] width 70 height 24
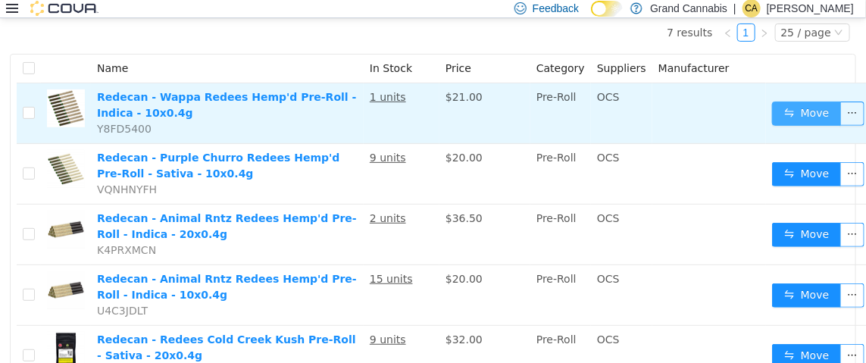
click at [801, 109] on button "Move" at bounding box center [807, 113] width 70 height 24
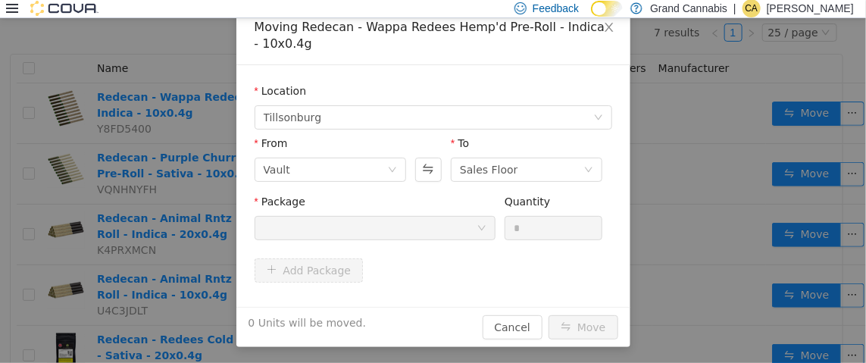
scroll to position [88, 0]
click at [323, 164] on div "Vault" at bounding box center [325, 168] width 123 height 23
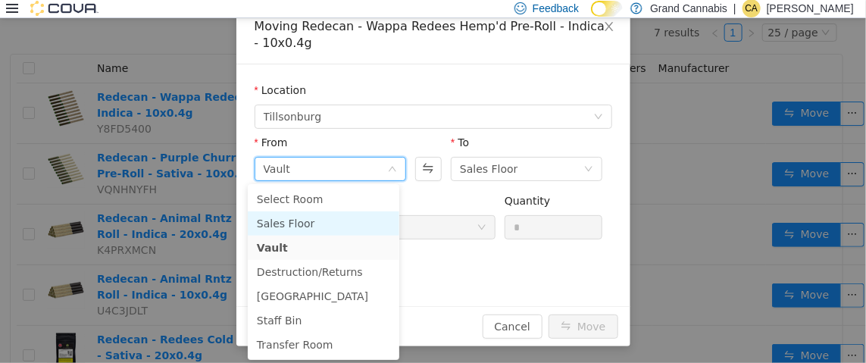
click at [298, 220] on li "Sales Floor" at bounding box center [323, 223] width 151 height 24
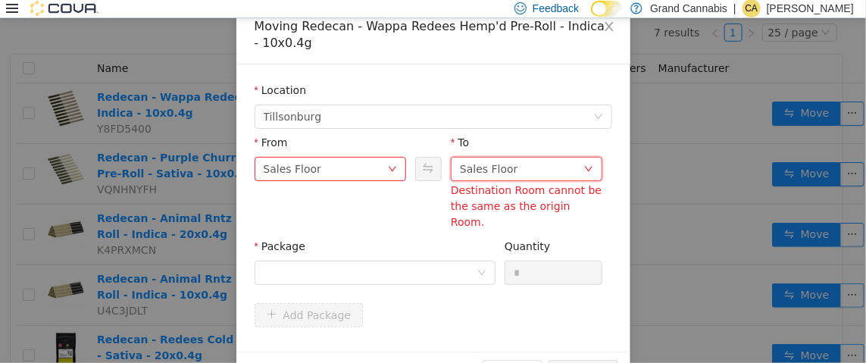
click at [511, 165] on div "Sales Floor" at bounding box center [521, 168] width 123 height 23
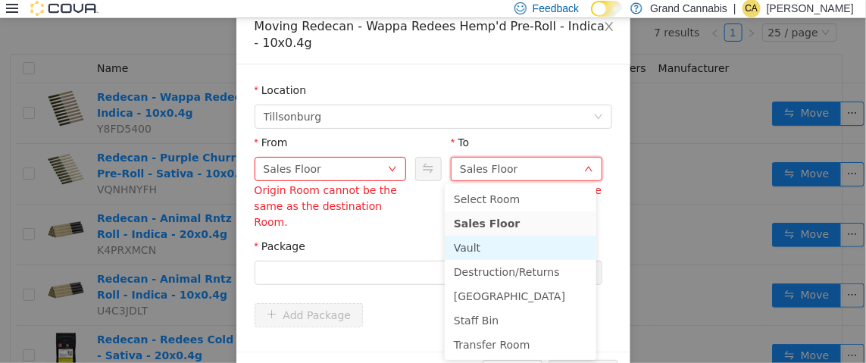
click at [475, 245] on li "Vault" at bounding box center [520, 247] width 151 height 24
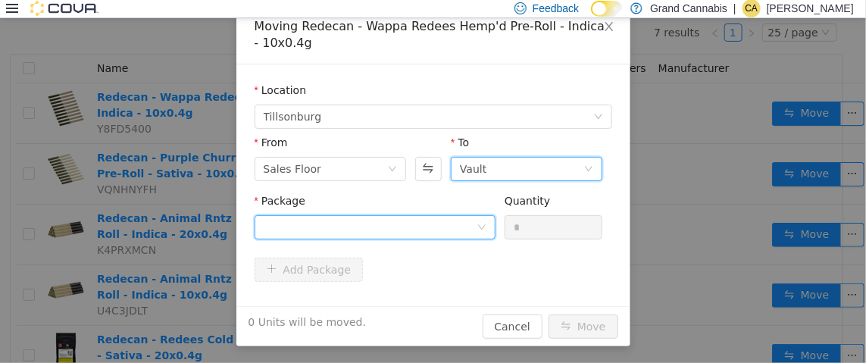
click at [289, 229] on div at bounding box center [370, 226] width 213 height 23
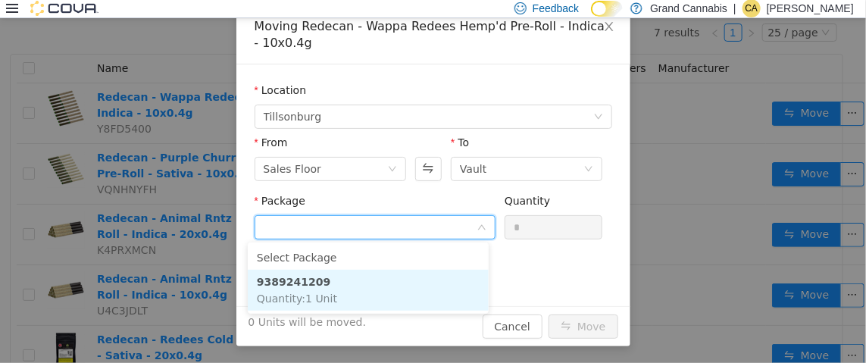
click at [303, 292] on span "Quantity : 1 Unit" at bounding box center [297, 298] width 80 height 12
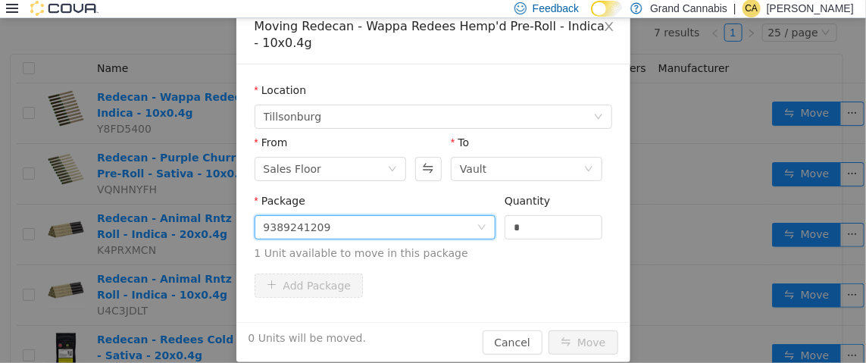
click at [522, 210] on div "Quantity" at bounding box center [553, 203] width 98 height 22
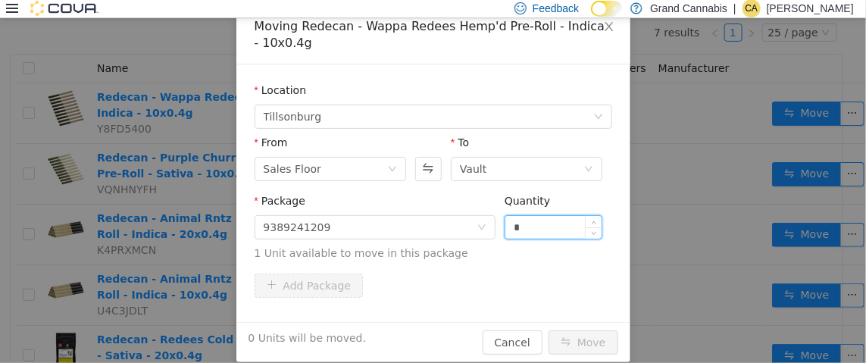
click at [517, 229] on input "*" at bounding box center [553, 226] width 97 height 23
type input "*"
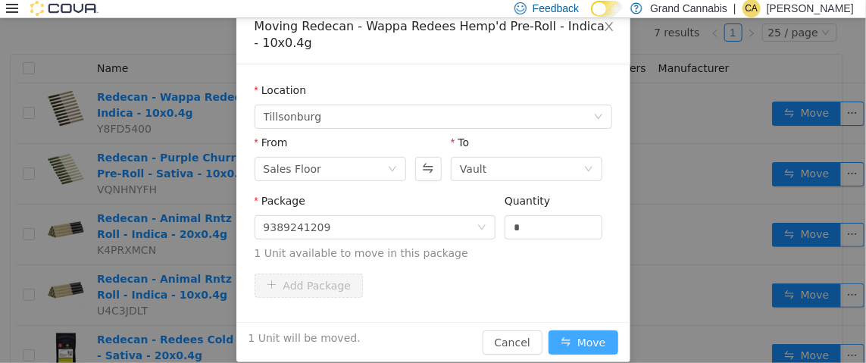
click at [585, 336] on button "Move" at bounding box center [583, 341] width 70 height 24
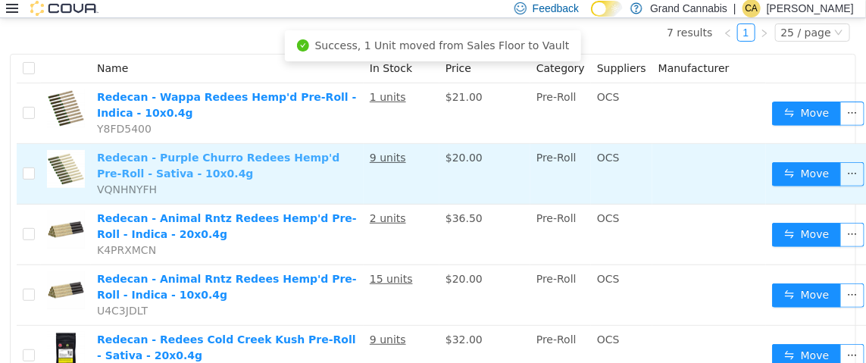
scroll to position [0, 0]
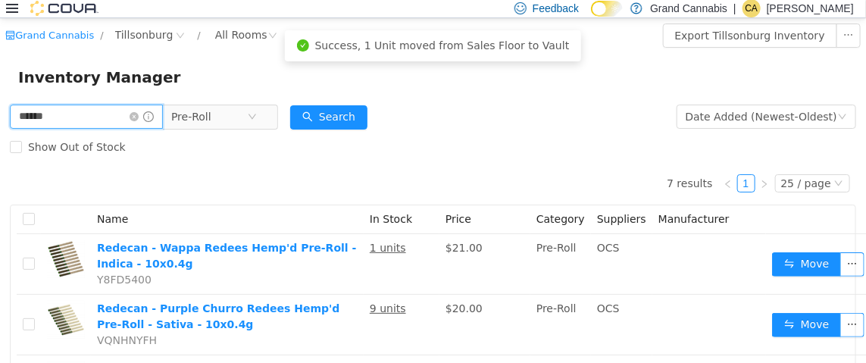
drag, startPoint x: 83, startPoint y: 118, endPoint x: 2, endPoint y: 114, distance: 81.2
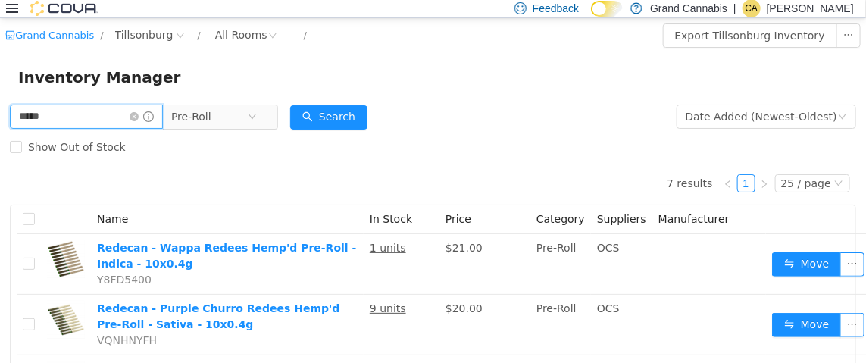
type input "*****"
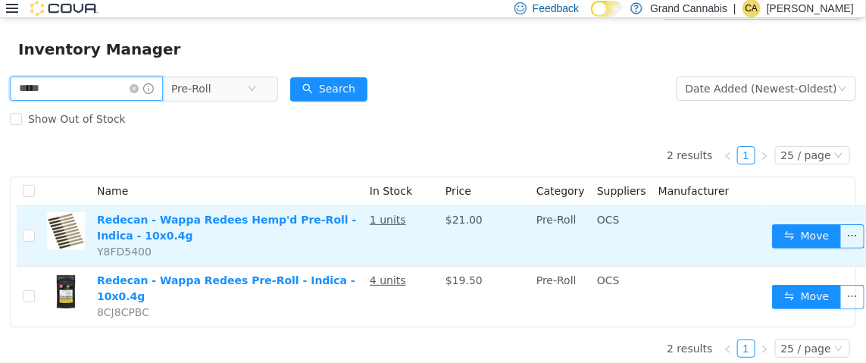
scroll to position [36, 0]
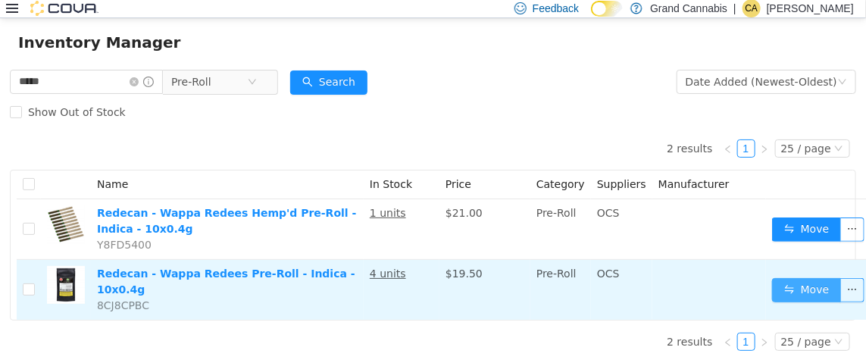
click at [817, 281] on button "Move" at bounding box center [807, 289] width 70 height 24
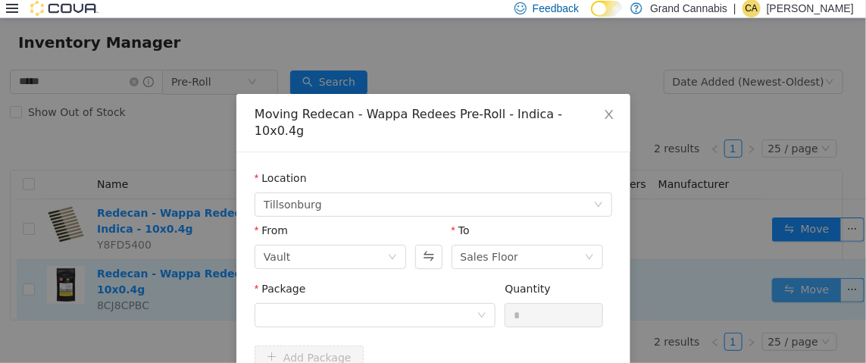
scroll to position [24, 0]
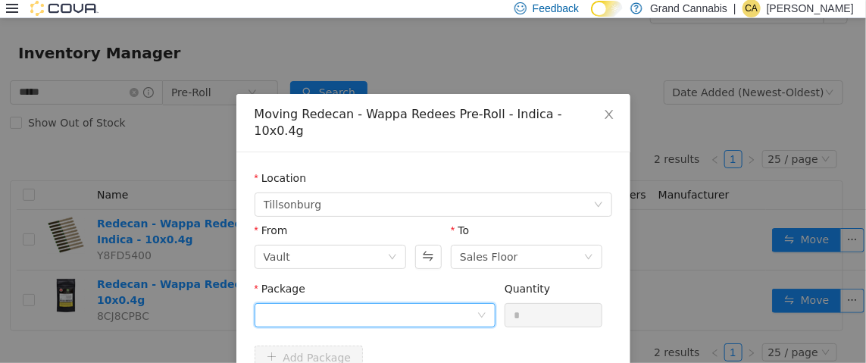
click at [344, 303] on div at bounding box center [370, 314] width 213 height 23
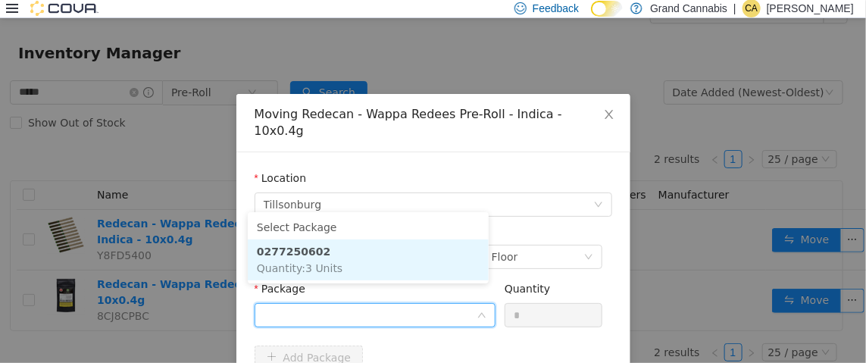
click at [304, 245] on strong "0277250602" at bounding box center [293, 251] width 73 height 12
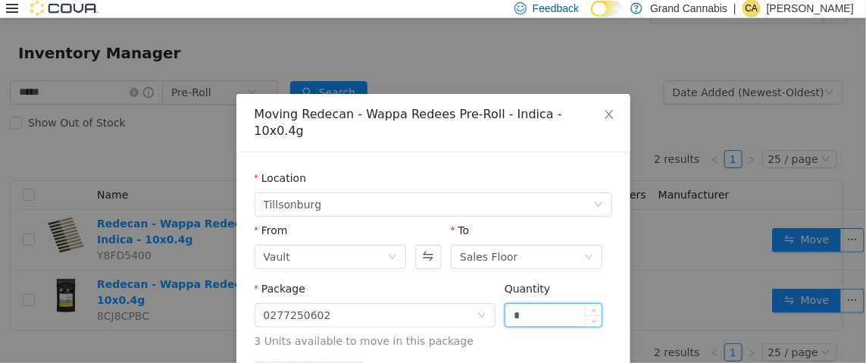
click at [530, 303] on input "*" at bounding box center [553, 314] width 97 height 23
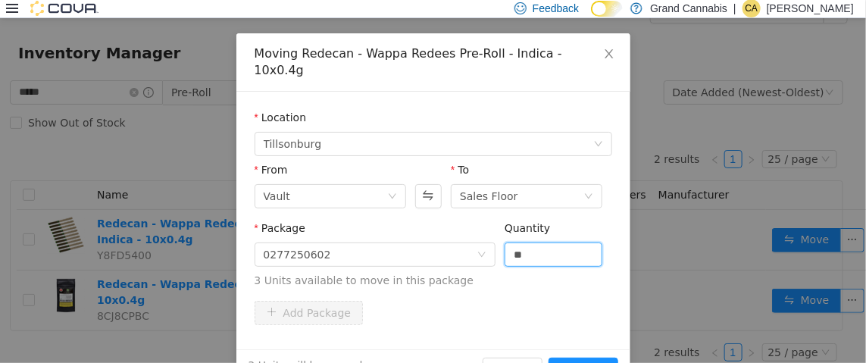
scroll to position [87, 0]
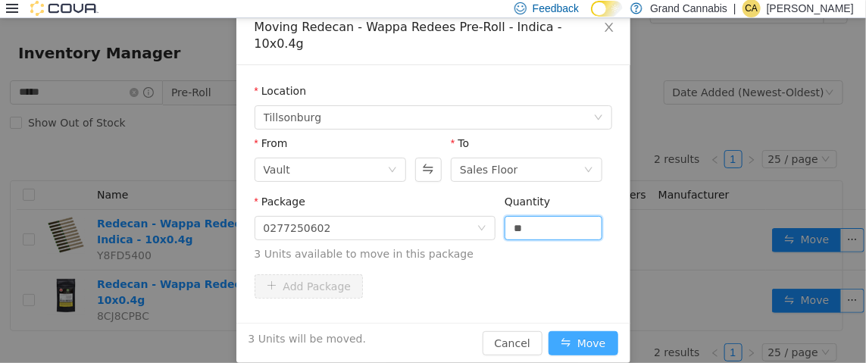
type input "*"
click at [589, 333] on button "Move" at bounding box center [583, 342] width 70 height 24
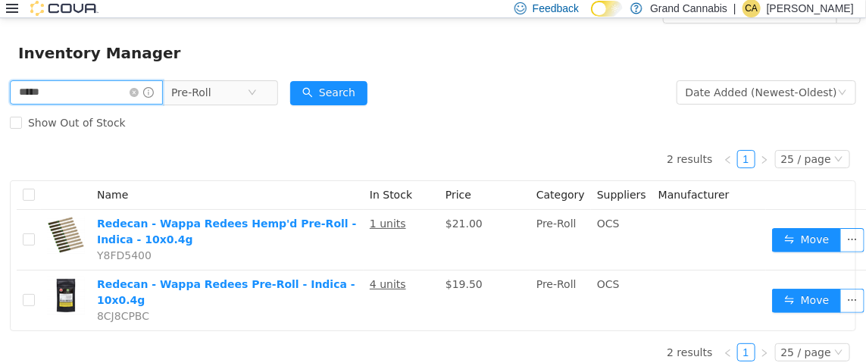
drag, startPoint x: 79, startPoint y: 86, endPoint x: 0, endPoint y: 88, distance: 78.8
click at [0, 88] on div "***** Pre-Roll Date Added (Newest-Oldest) Search Show Out of Stock 2 results 1 …" at bounding box center [433, 225] width 866 height 296
type input "**********"
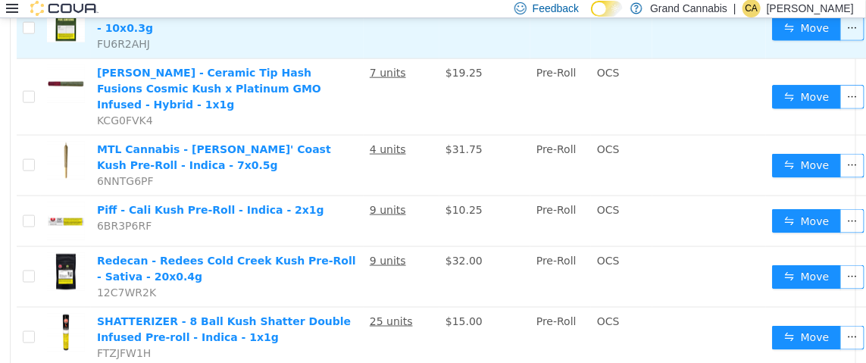
scroll to position [630, 0]
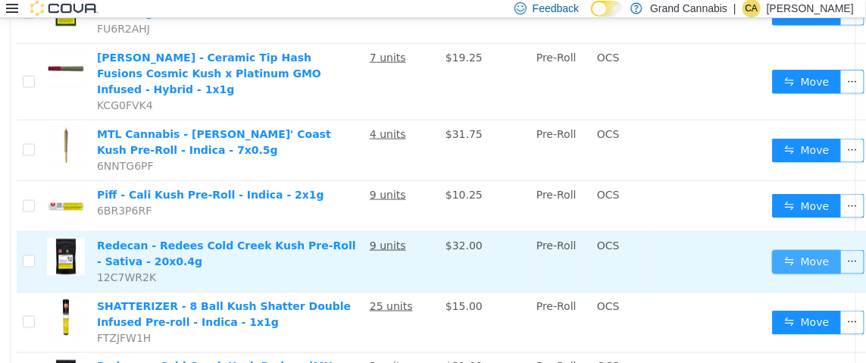
click at [803, 249] on button "Move" at bounding box center [807, 261] width 70 height 24
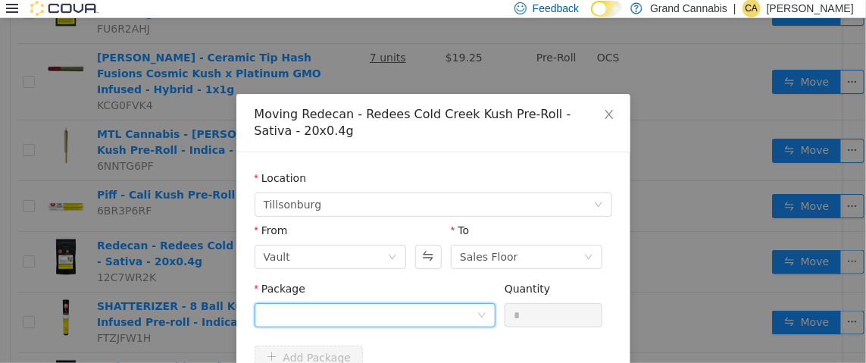
click at [333, 311] on div at bounding box center [370, 314] width 213 height 23
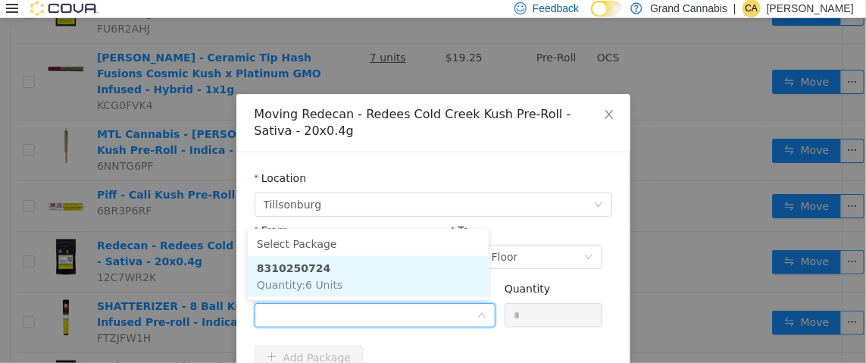
click at [302, 271] on strong "8310250724" at bounding box center [293, 267] width 73 height 12
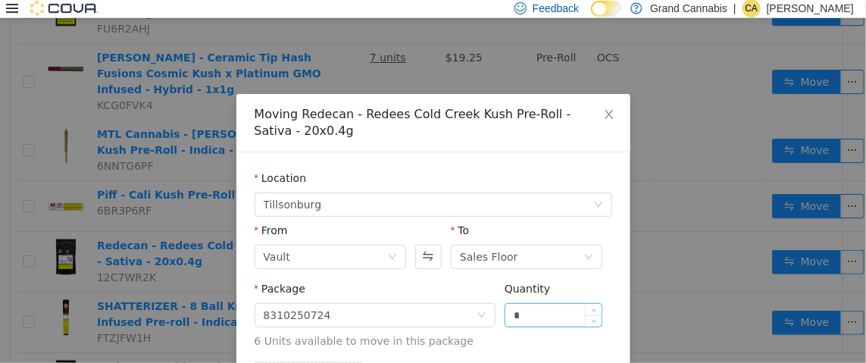
drag, startPoint x: 562, startPoint y: 297, endPoint x: 548, endPoint y: 311, distance: 20.4
click at [562, 298] on div "Quantity" at bounding box center [553, 291] width 98 height 22
click at [545, 314] on input "*" at bounding box center [553, 314] width 97 height 23
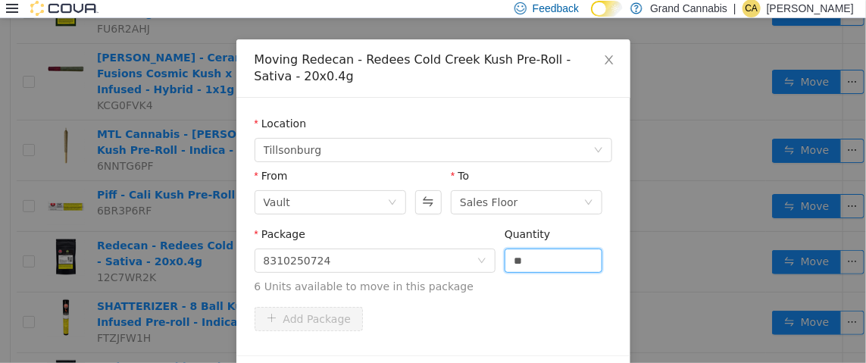
scroll to position [104, 0]
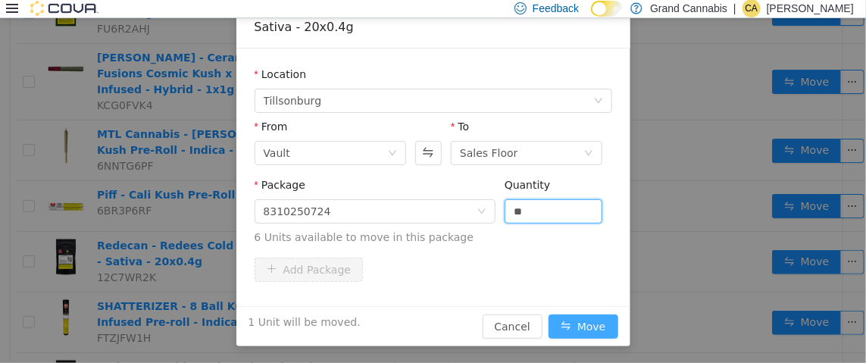
type input "*"
click at [574, 327] on button "Move" at bounding box center [583, 326] width 70 height 24
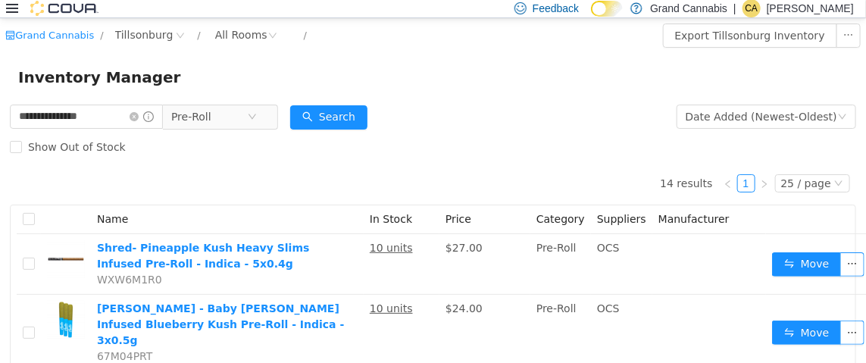
scroll to position [0, 0]
drag, startPoint x: 124, startPoint y: 119, endPoint x: 0, endPoint y: 124, distance: 124.3
type input "*********"
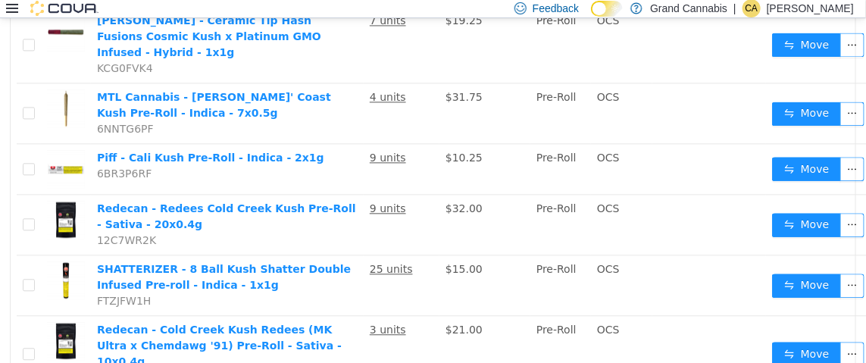
scroll to position [1104, 0]
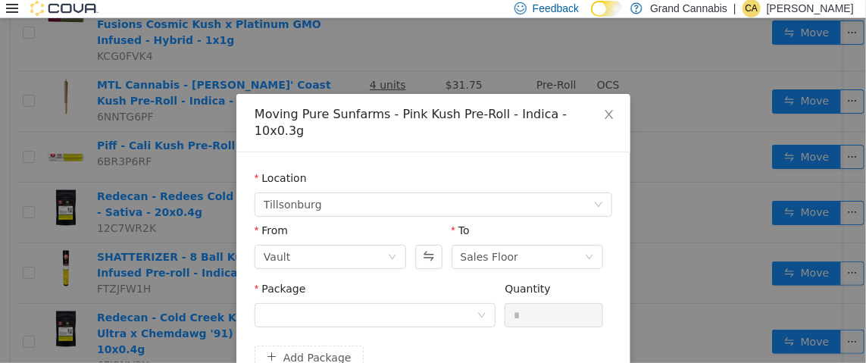
scroll to position [1091, 0]
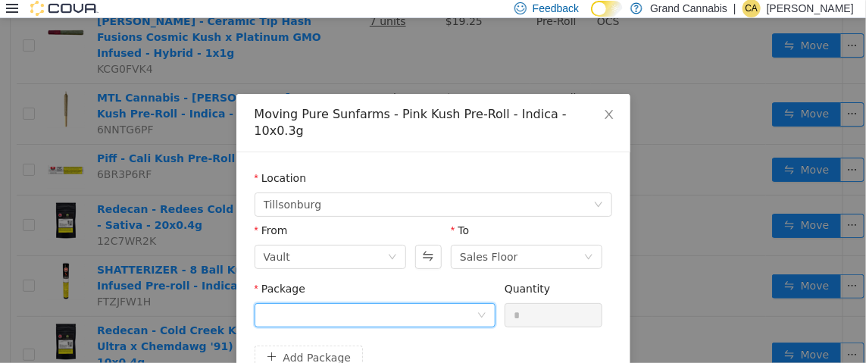
click at [319, 303] on div at bounding box center [370, 314] width 213 height 23
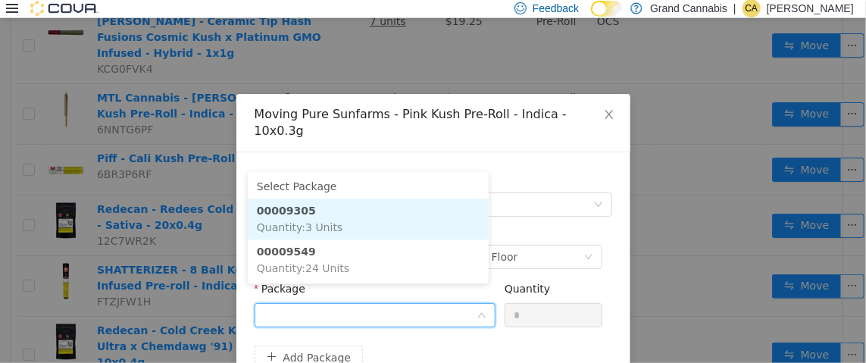
click at [333, 226] on span "Quantity : 3 Units" at bounding box center [300, 226] width 86 height 12
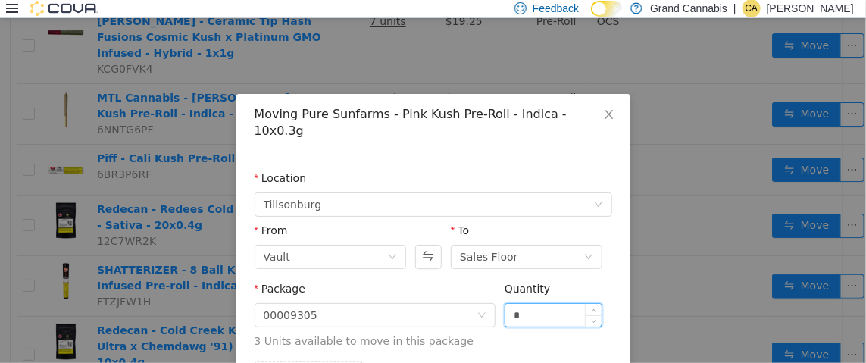
click at [505, 303] on input "*" at bounding box center [553, 314] width 97 height 23
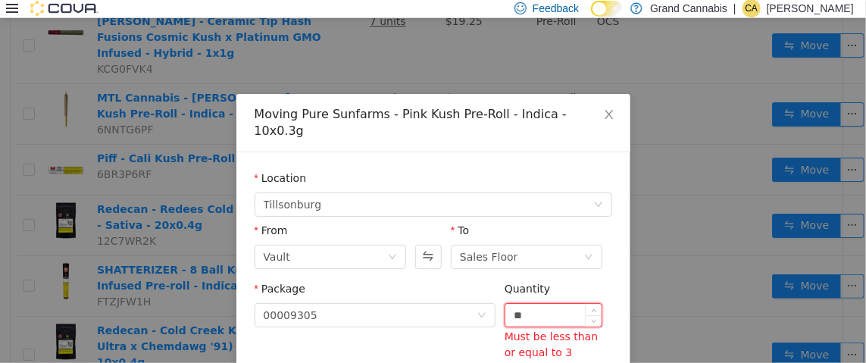
click at [532, 303] on input "**" at bounding box center [553, 314] width 97 height 23
type input "*"
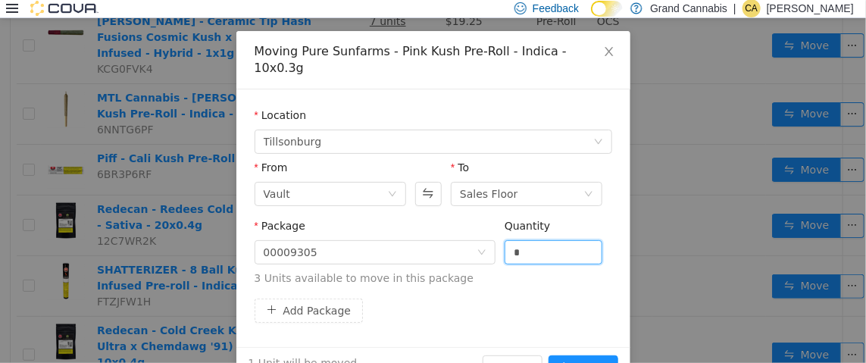
scroll to position [87, 0]
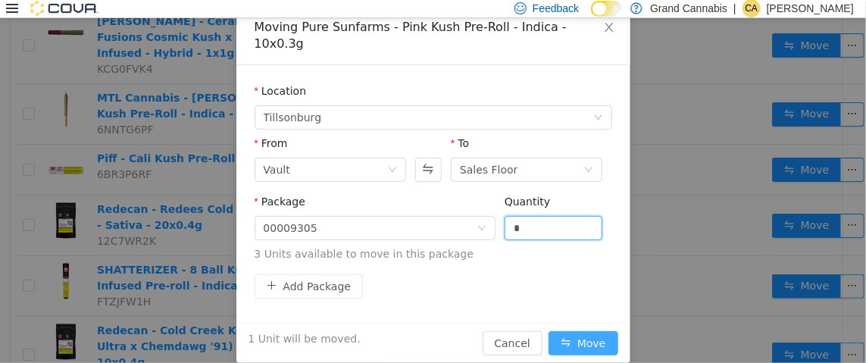
type input "*"
click at [590, 330] on button "Move" at bounding box center [583, 342] width 70 height 24
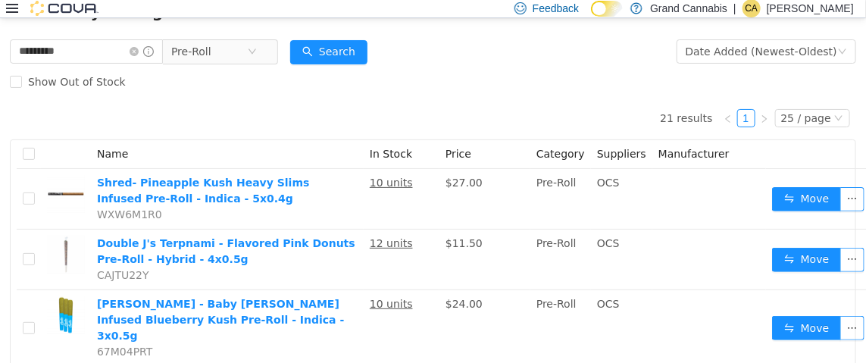
scroll to position [0, 0]
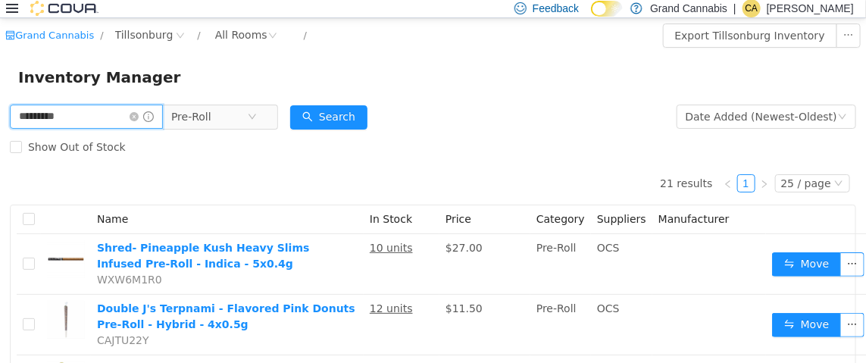
drag, startPoint x: 90, startPoint y: 119, endPoint x: 0, endPoint y: 111, distance: 90.5
type input "**********"
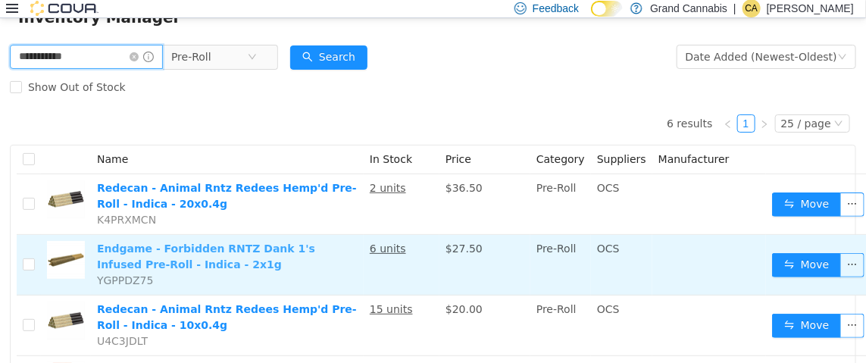
scroll to position [151, 0]
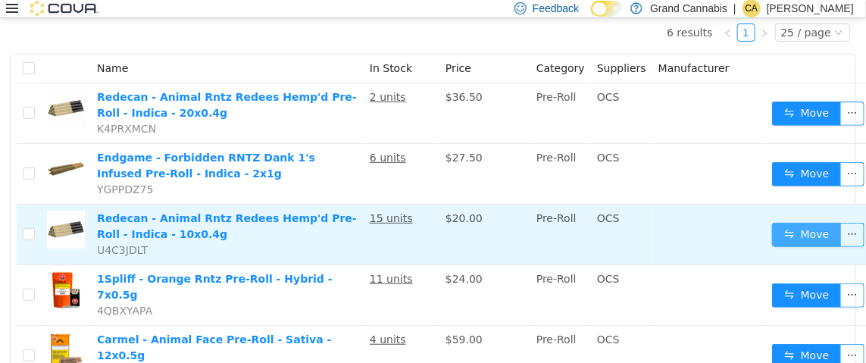
click at [791, 227] on button "Move" at bounding box center [807, 234] width 70 height 24
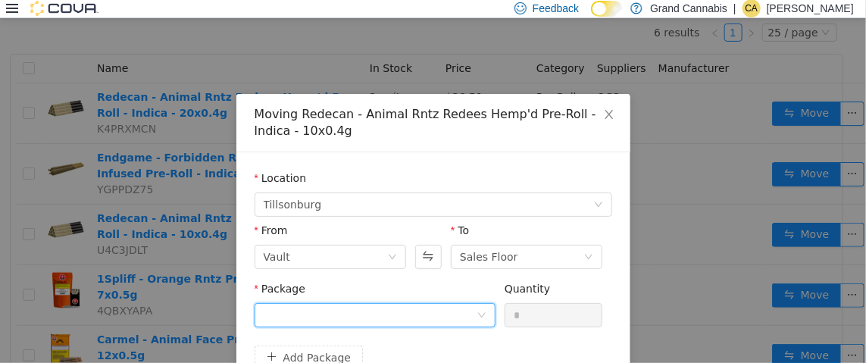
click at [339, 311] on div at bounding box center [370, 314] width 213 height 23
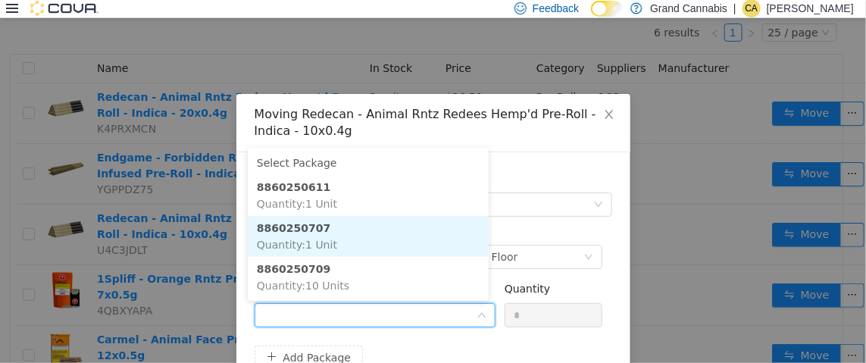
click at [345, 233] on li "8860250707 Quantity : 1 Unit" at bounding box center [368, 235] width 241 height 41
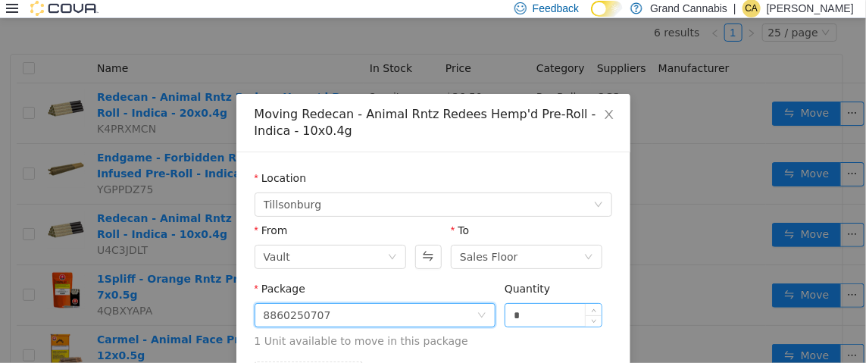
click at [539, 310] on input "*" at bounding box center [553, 314] width 97 height 23
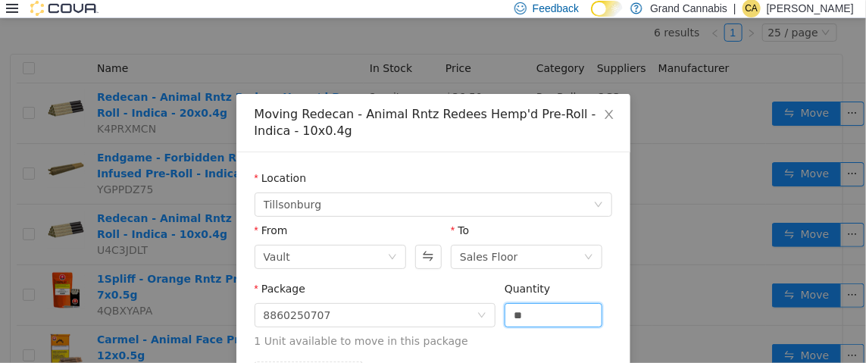
scroll to position [104, 0]
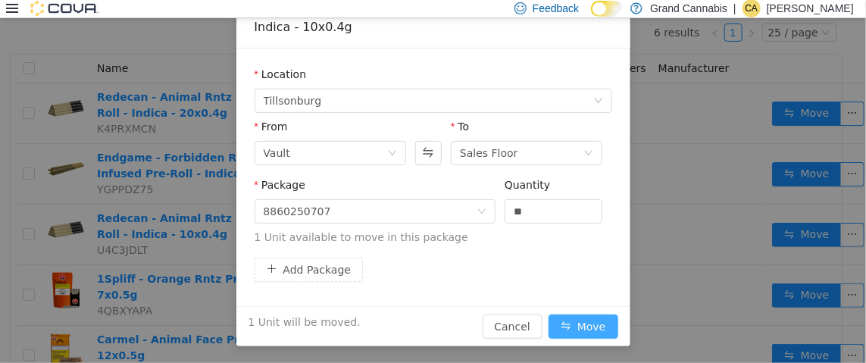
type input "*"
click at [591, 320] on button "Move" at bounding box center [583, 326] width 70 height 24
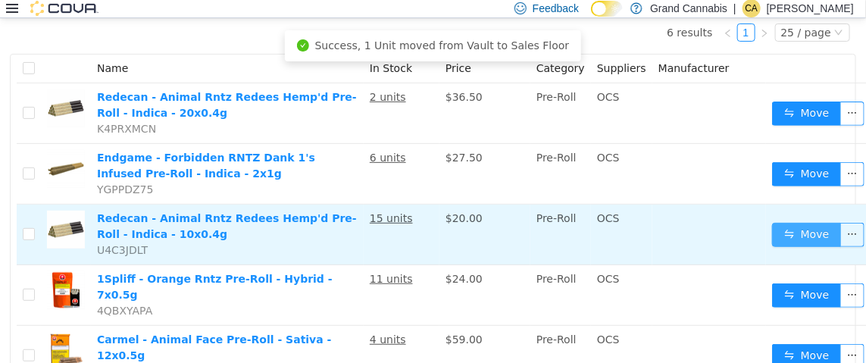
click at [787, 233] on button "Move" at bounding box center [807, 234] width 70 height 24
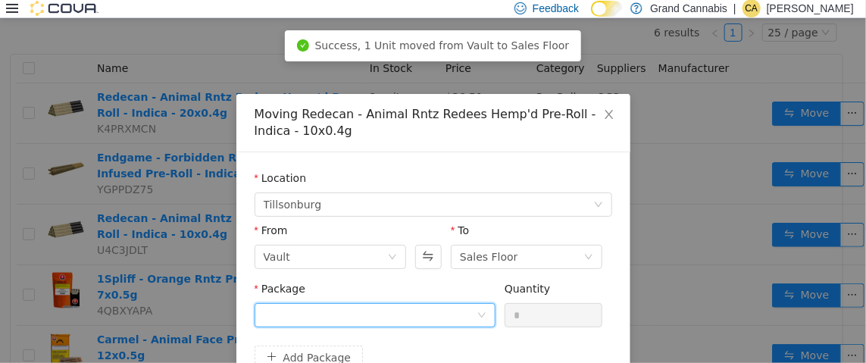
click at [323, 314] on div at bounding box center [370, 314] width 213 height 23
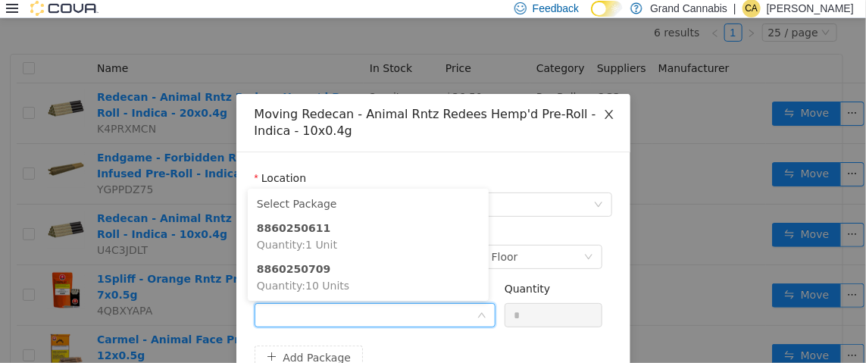
click at [609, 116] on span "Close" at bounding box center [609, 114] width 42 height 42
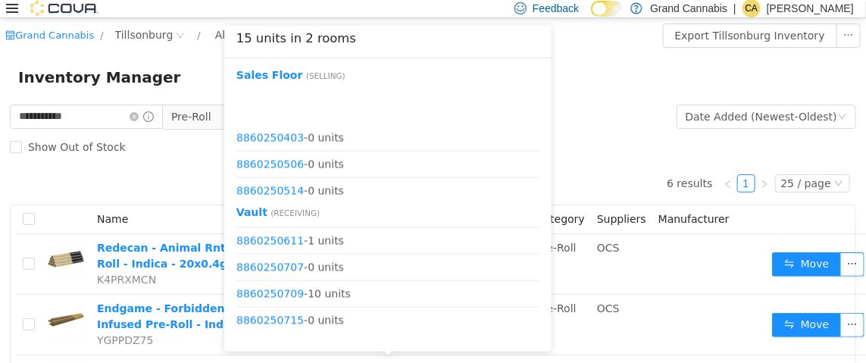
scroll to position [1000, 0]
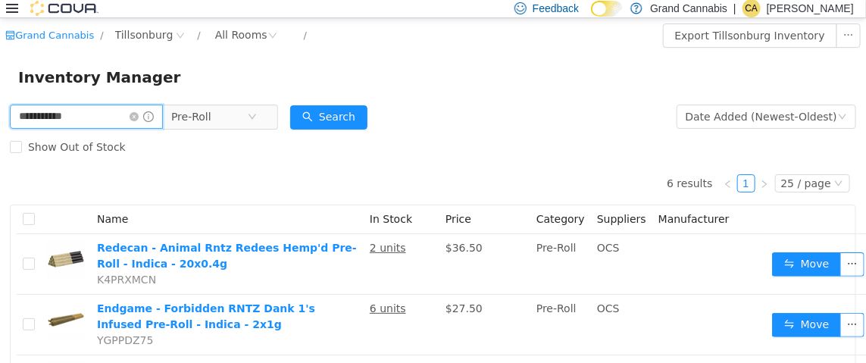
drag, startPoint x: 77, startPoint y: 114, endPoint x: 0, endPoint y: 119, distance: 76.6
click at [0, 119] on div "**********" at bounding box center [433, 370] width 866 height 539
type input "**********"
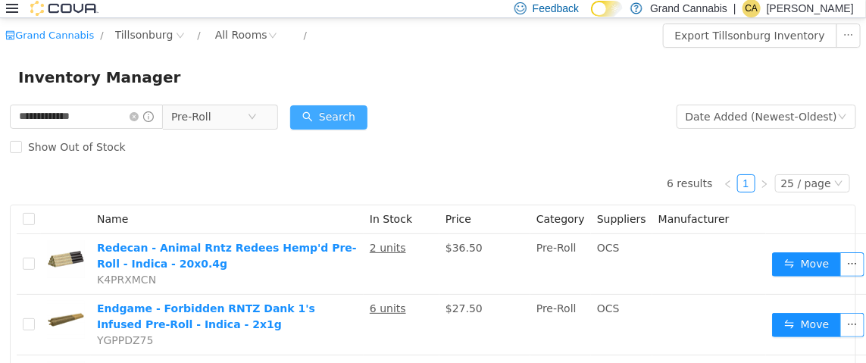
click at [351, 119] on button "Search" at bounding box center [328, 117] width 77 height 24
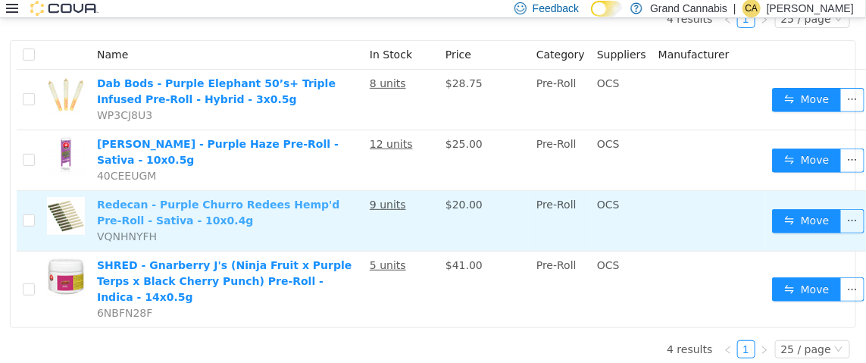
scroll to position [167, 0]
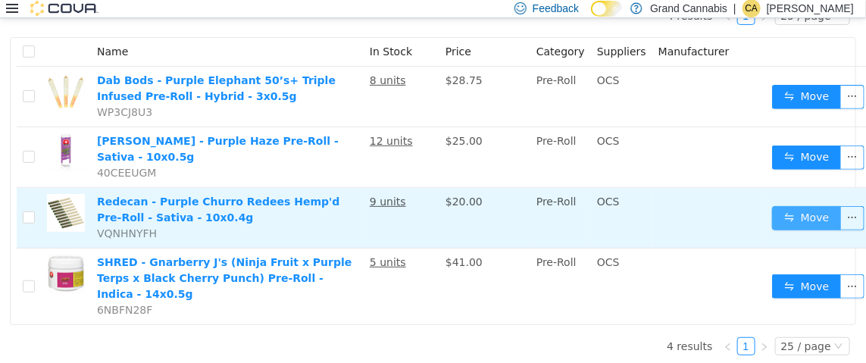
click at [801, 219] on button "Move" at bounding box center [807, 217] width 70 height 24
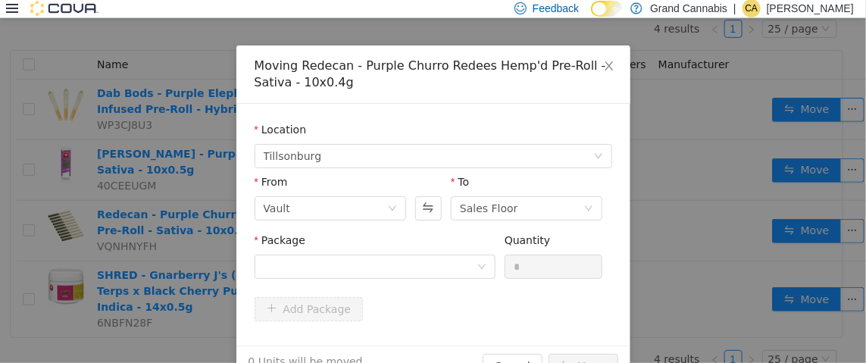
scroll to position [88, 0]
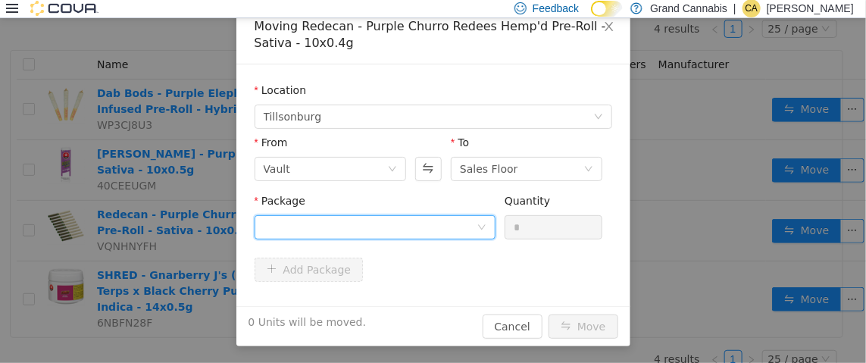
click at [306, 233] on div at bounding box center [370, 226] width 213 height 23
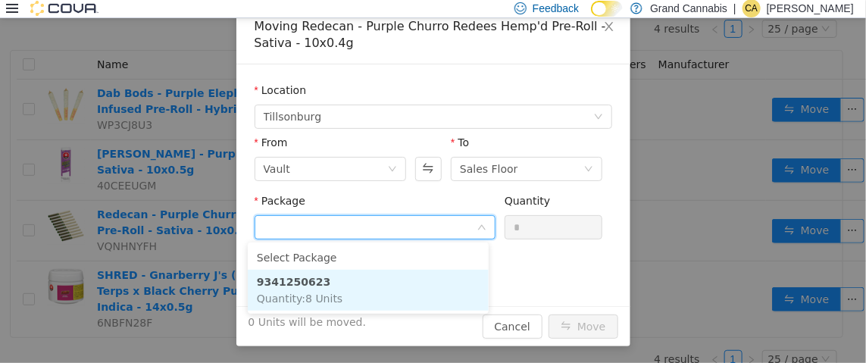
click at [327, 298] on span "Quantity : 8 Units" at bounding box center [300, 298] width 86 height 12
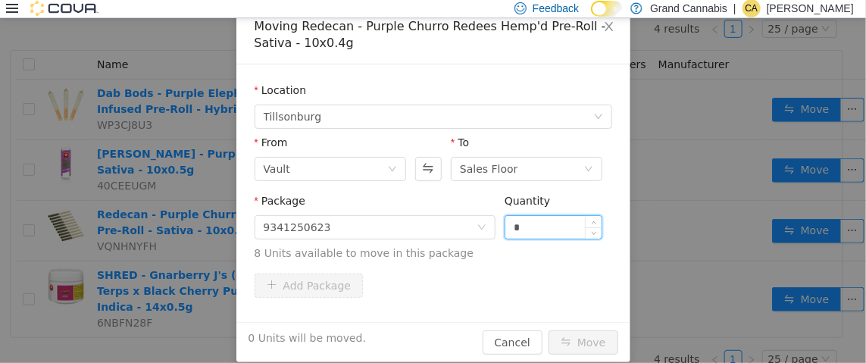
click at [529, 230] on input "*" at bounding box center [553, 226] width 97 height 23
click at [548, 356] on div "3 Units will be moved. Cancel Move" at bounding box center [433, 341] width 394 height 40
type input "*"
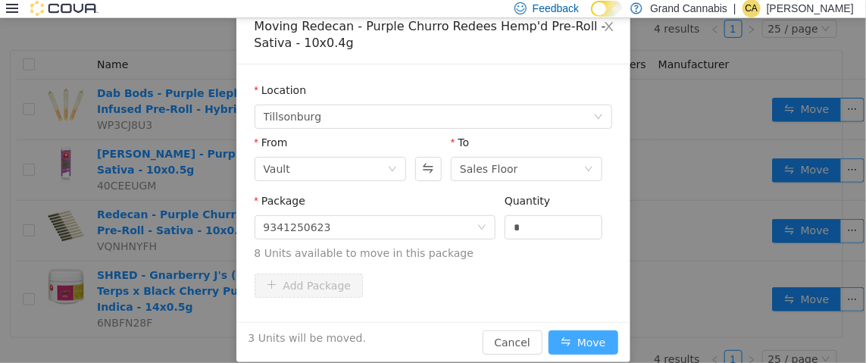
click at [592, 334] on button "Move" at bounding box center [583, 341] width 70 height 24
